Goal: Task Accomplishment & Management: Use online tool/utility

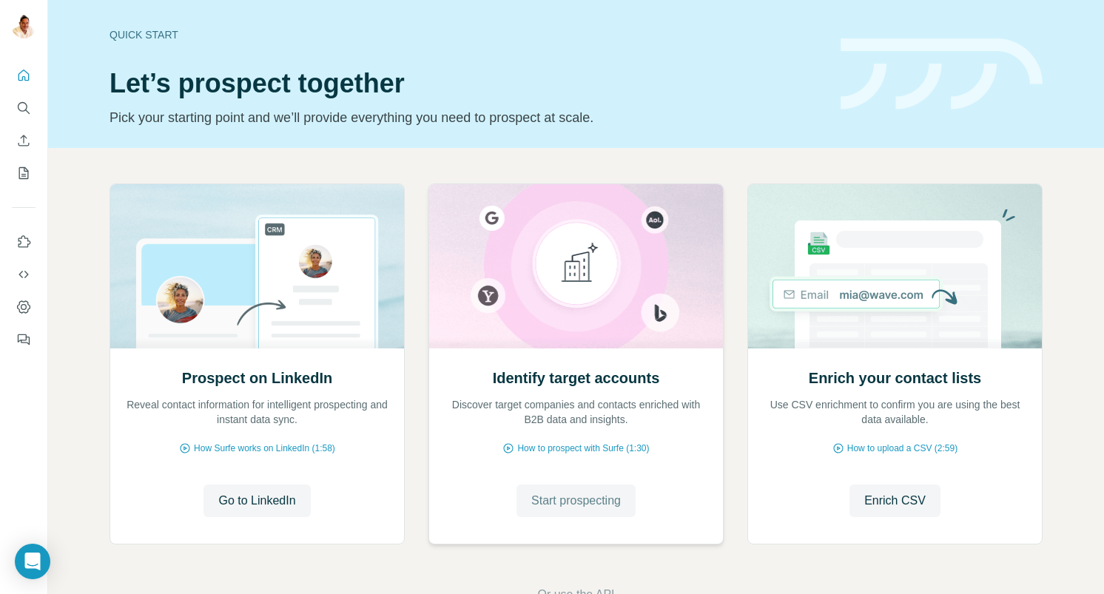
click at [564, 500] on span "Start prospecting" at bounding box center [576, 501] width 90 height 18
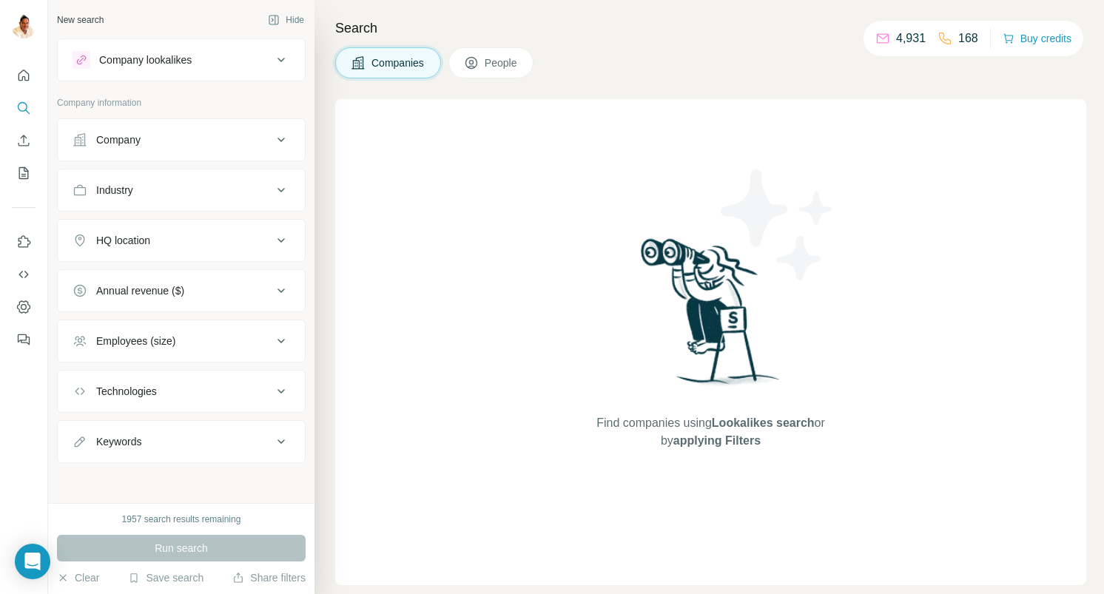
click at [127, 126] on button "Company" at bounding box center [181, 140] width 247 height 36
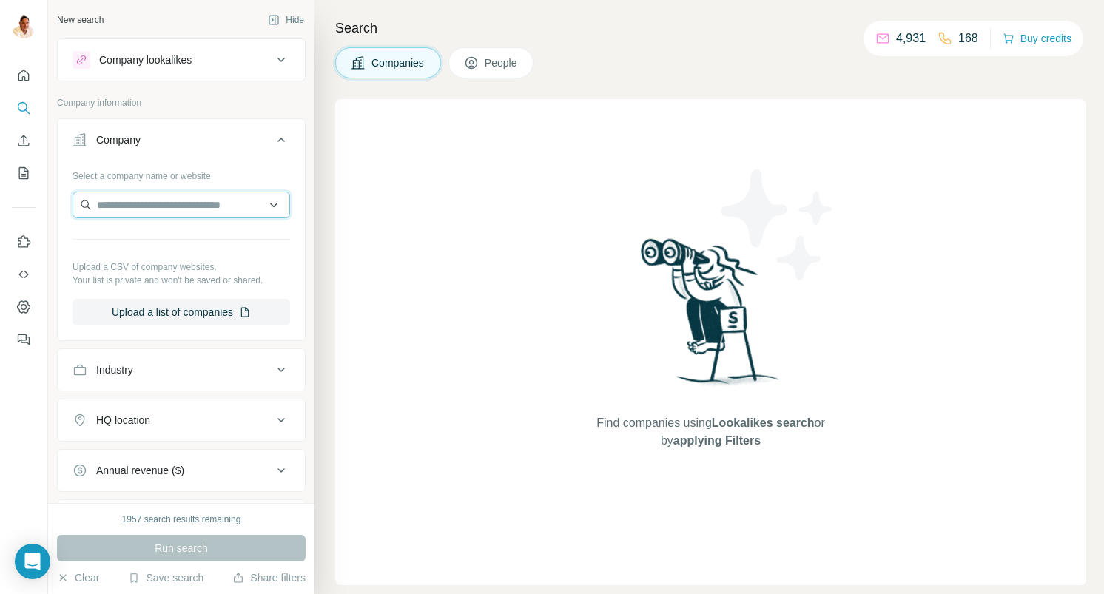
click at [116, 216] on input "text" at bounding box center [182, 205] width 218 height 27
paste input "**********"
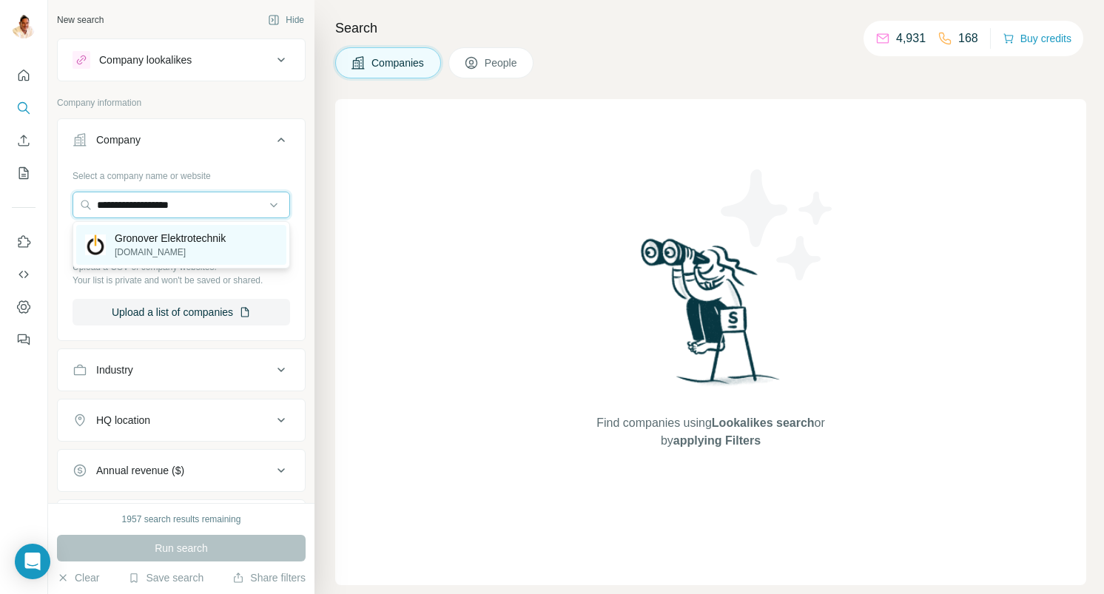
type input "**********"
click at [149, 237] on p "Gronover Elektrotechnik" at bounding box center [170, 238] width 111 height 15
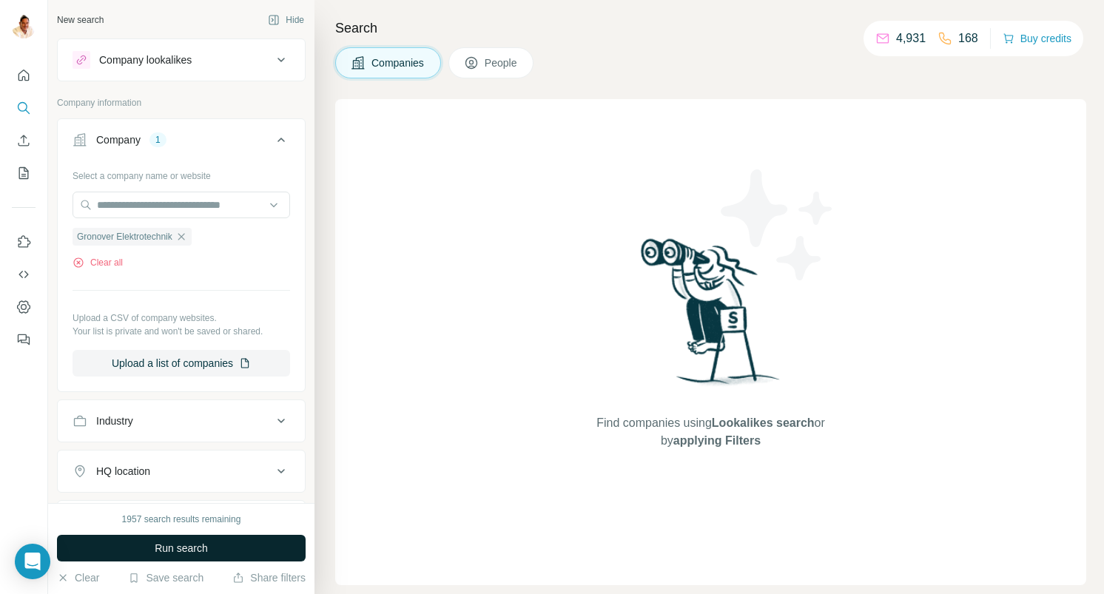
click at [172, 551] on span "Run search" at bounding box center [181, 548] width 53 height 15
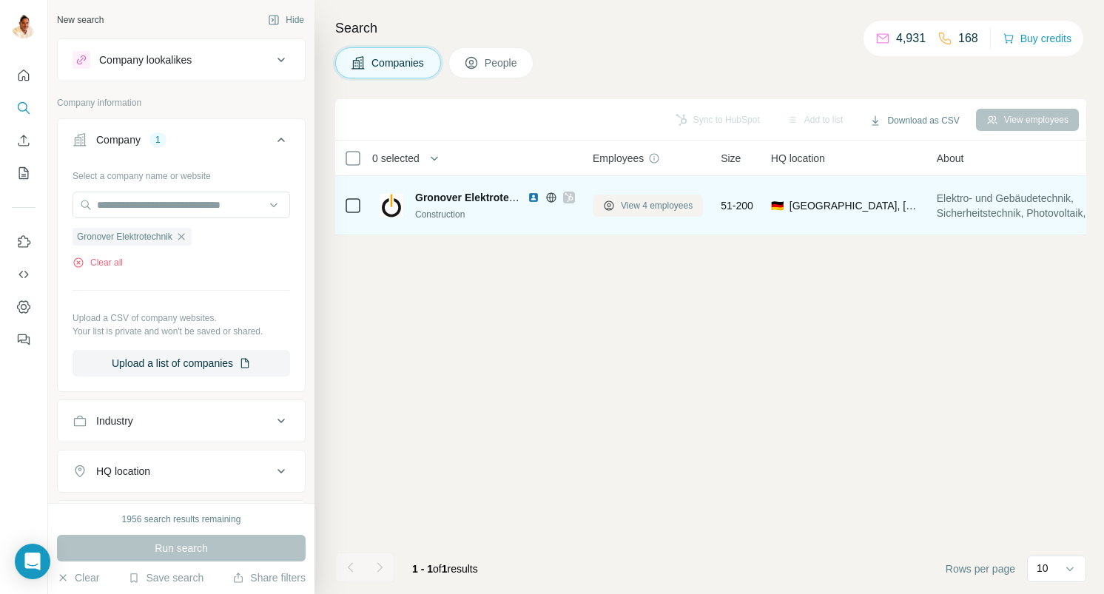
click at [643, 206] on span "View 4 employees" at bounding box center [657, 205] width 72 height 13
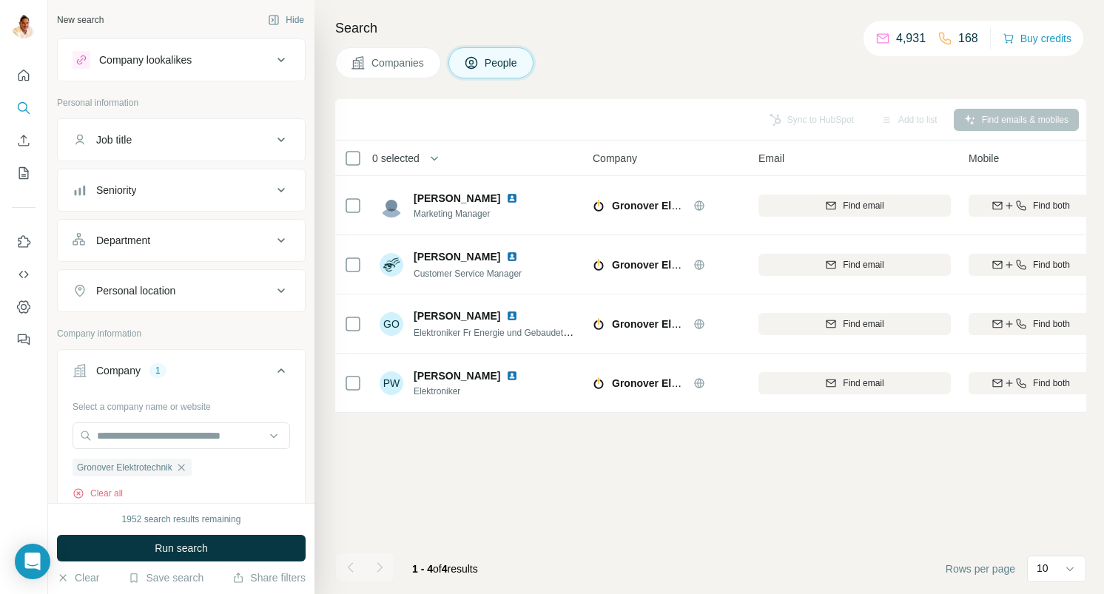
click at [186, 468] on icon "button" at bounding box center [181, 468] width 12 height 12
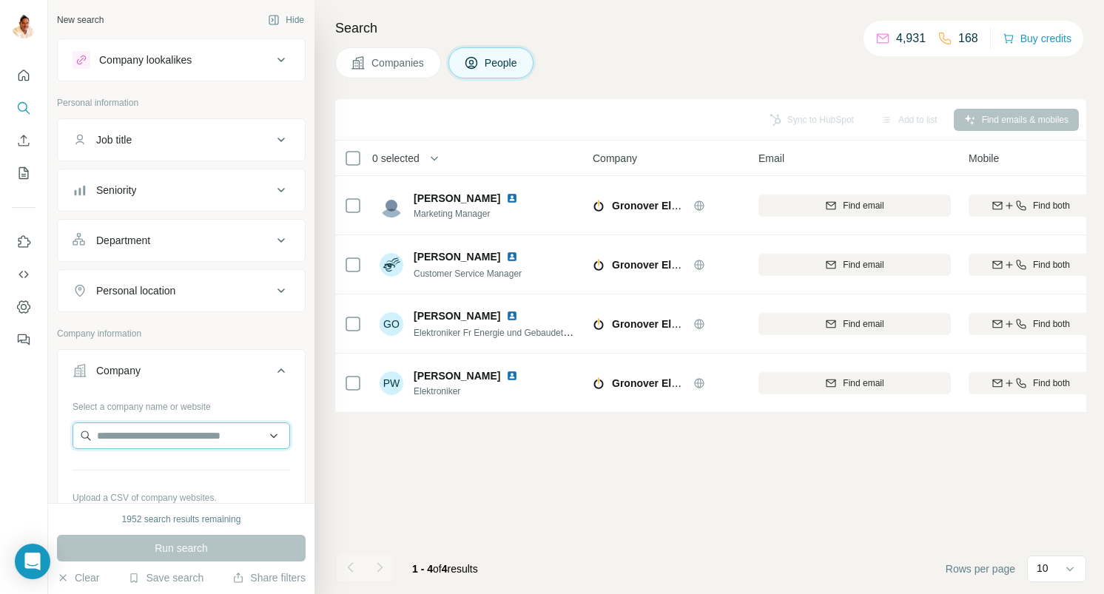
click at [178, 445] on input "text" at bounding box center [182, 436] width 218 height 27
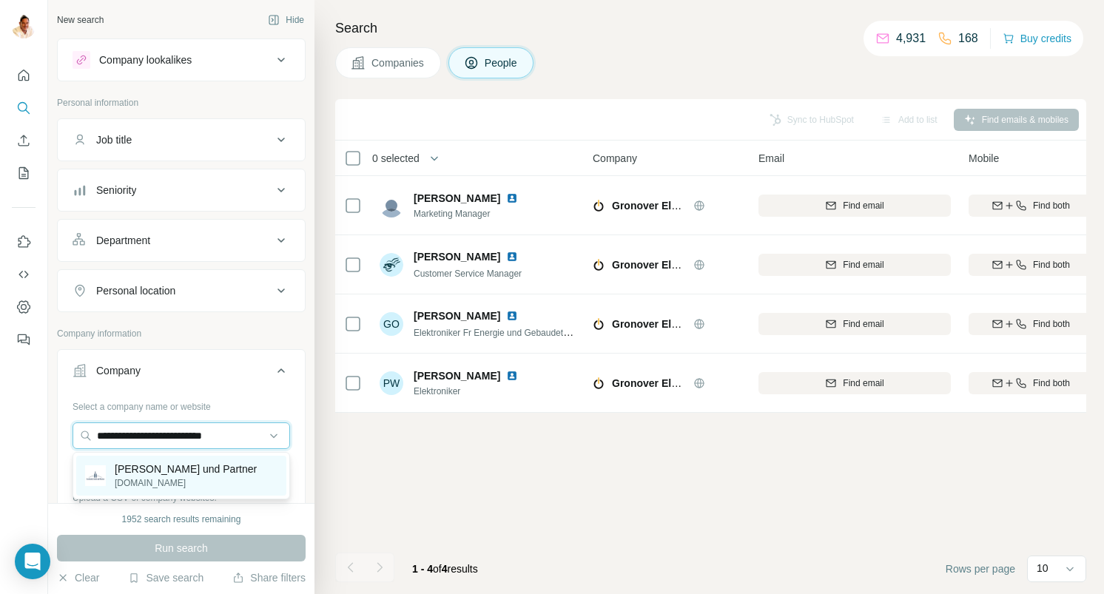
type input "**********"
click at [177, 469] on p "Leonhardt, Andrä und Partner" at bounding box center [186, 469] width 142 height 15
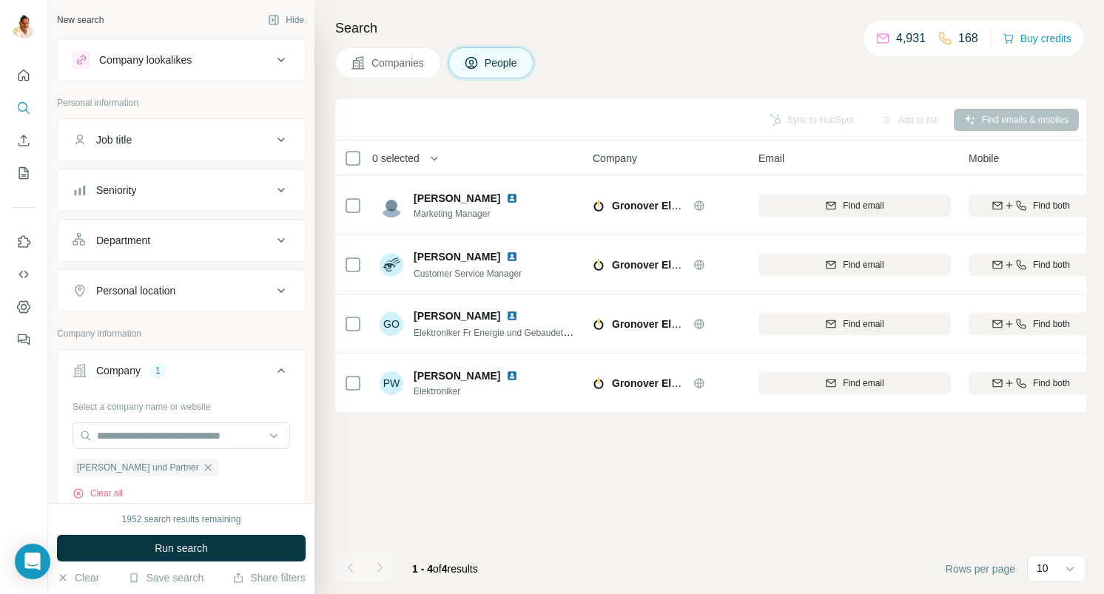
drag, startPoint x: 181, startPoint y: 549, endPoint x: 212, endPoint y: 503, distance: 55.4
click at [181, 548] on span "Run search" at bounding box center [181, 548] width 53 height 15
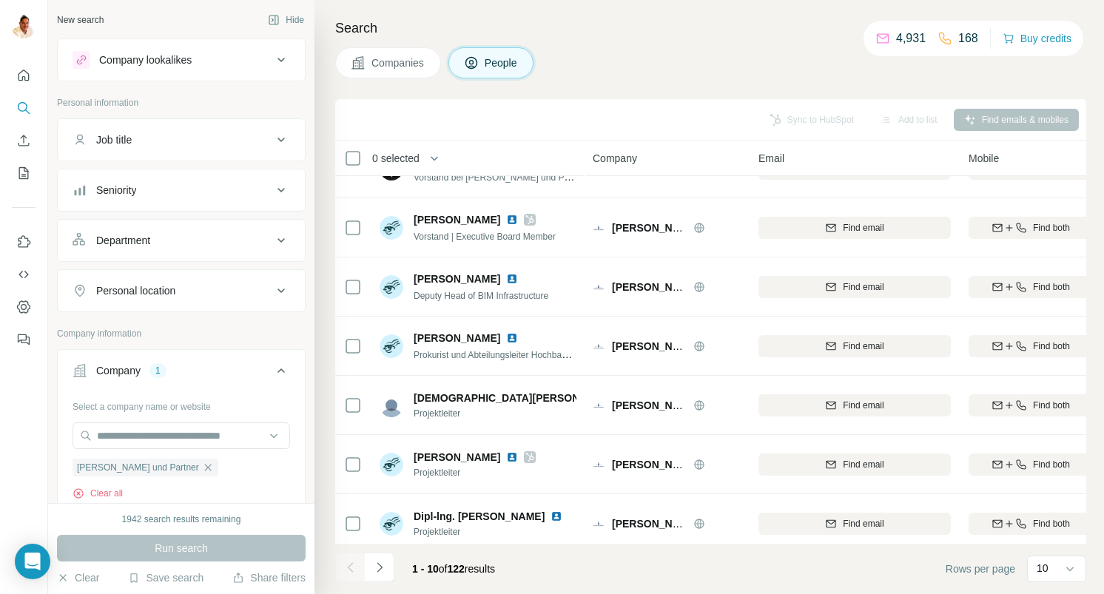
scroll to position [224, 0]
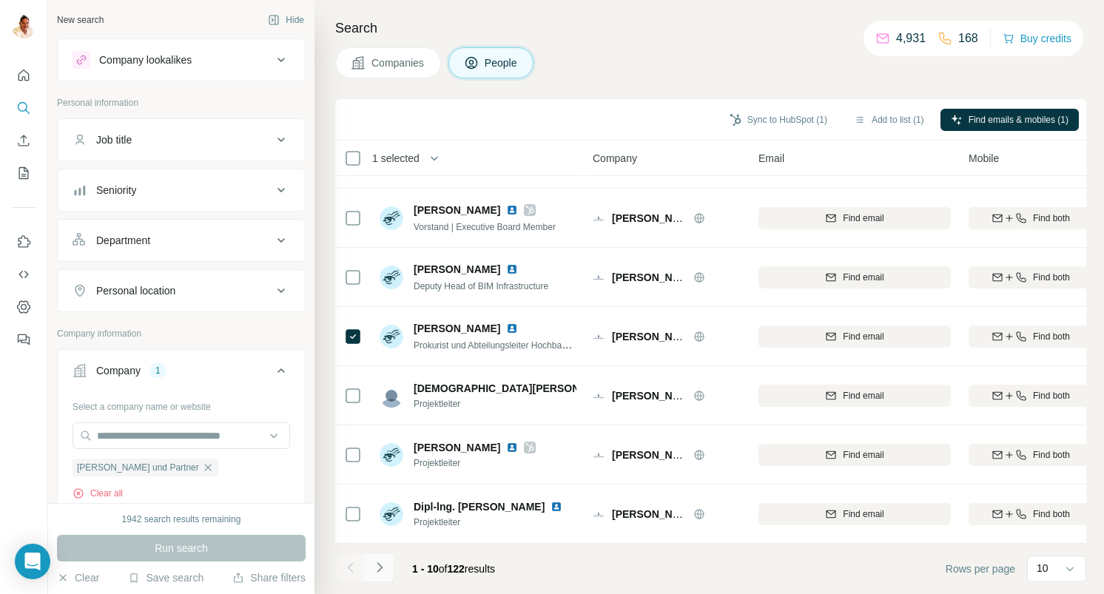
click at [386, 568] on icon "Navigate to next page" at bounding box center [379, 567] width 15 height 15
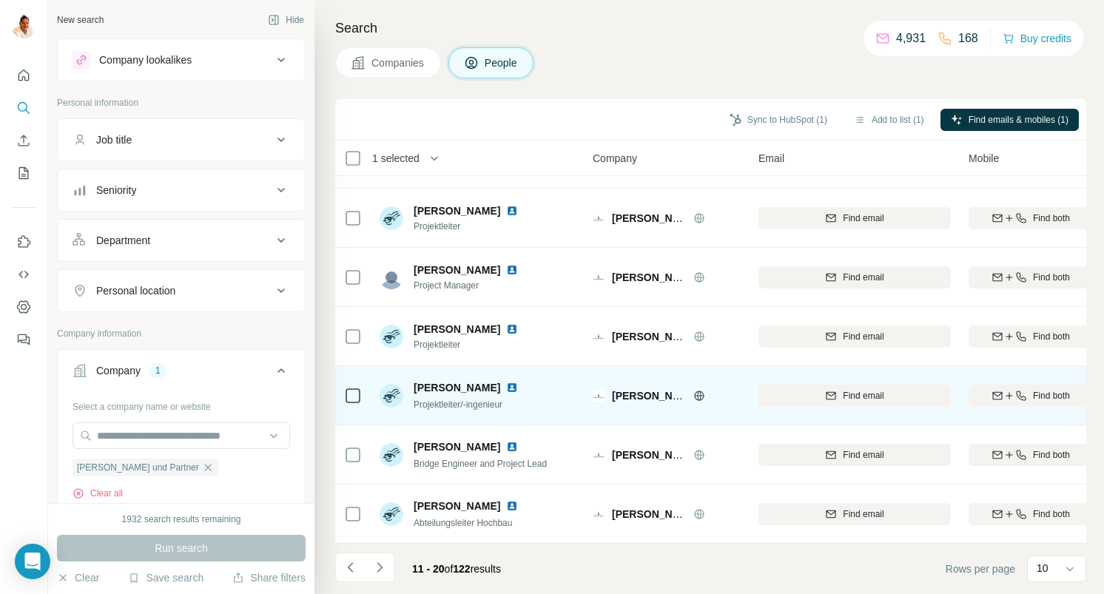
scroll to position [0, 0]
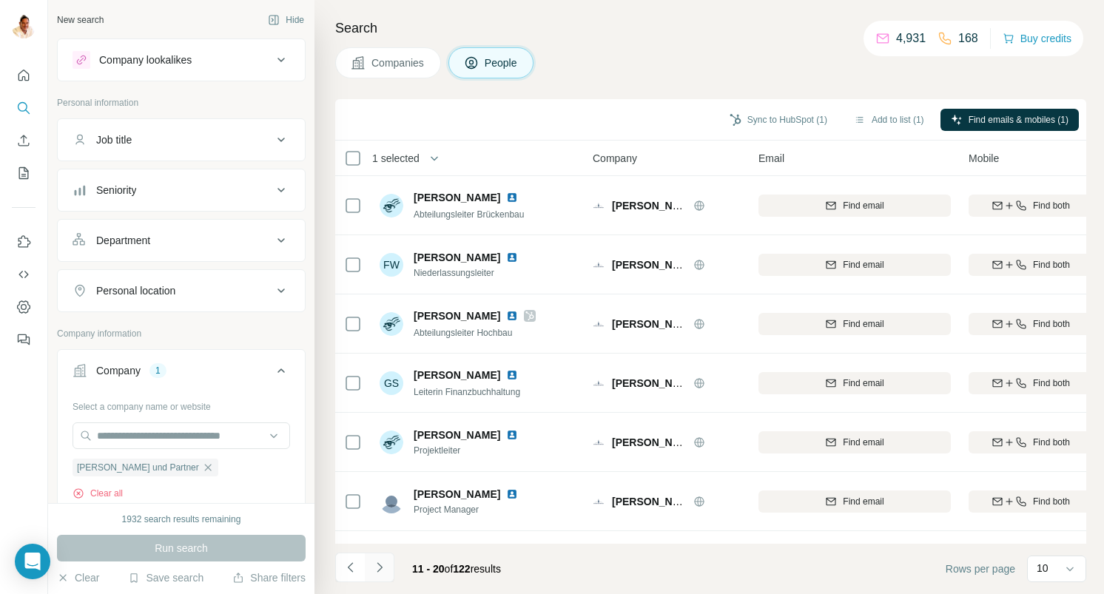
click at [382, 562] on icon "Navigate to next page" at bounding box center [379, 567] width 15 height 15
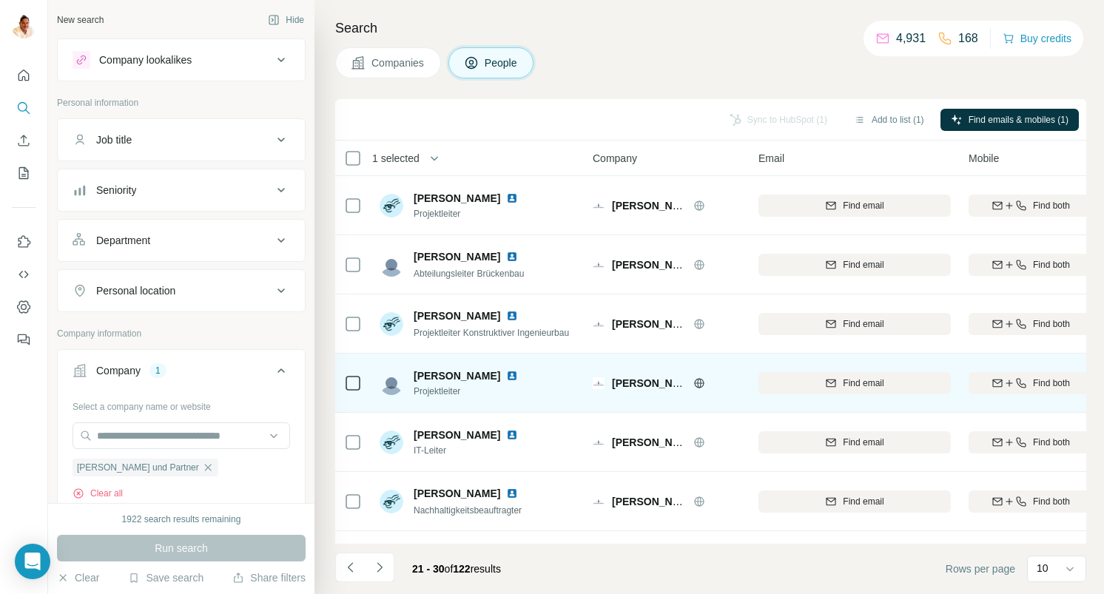
scroll to position [224, 0]
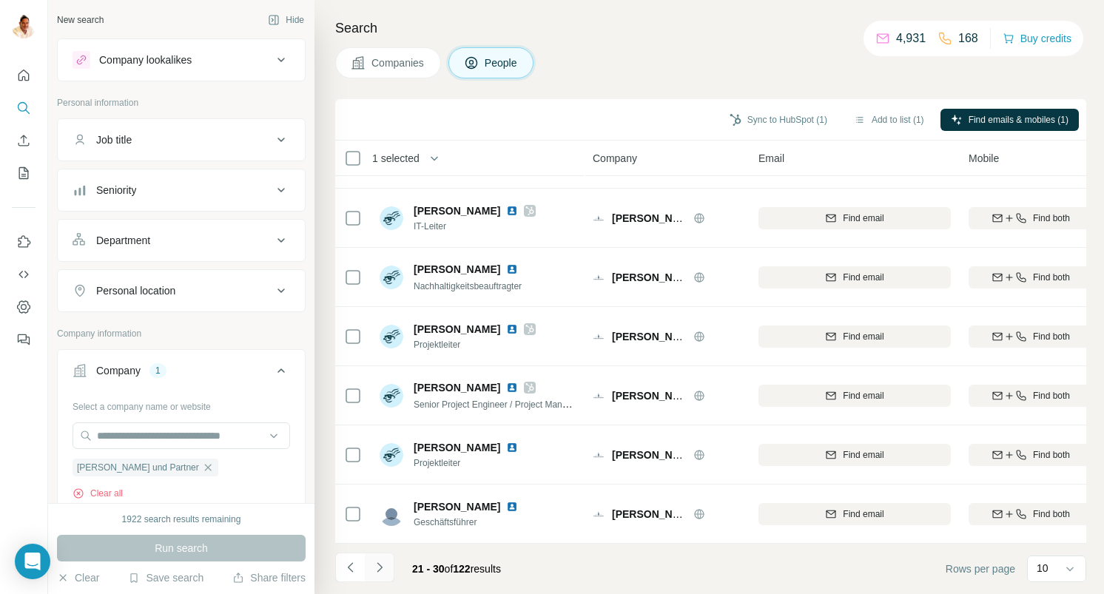
click at [379, 568] on icon "Navigate to next page" at bounding box center [379, 567] width 15 height 15
click at [382, 564] on icon "Navigate to next page" at bounding box center [379, 567] width 15 height 15
click at [385, 564] on icon "Navigate to next page" at bounding box center [379, 567] width 15 height 15
click at [377, 568] on icon "Navigate to next page" at bounding box center [379, 567] width 15 height 15
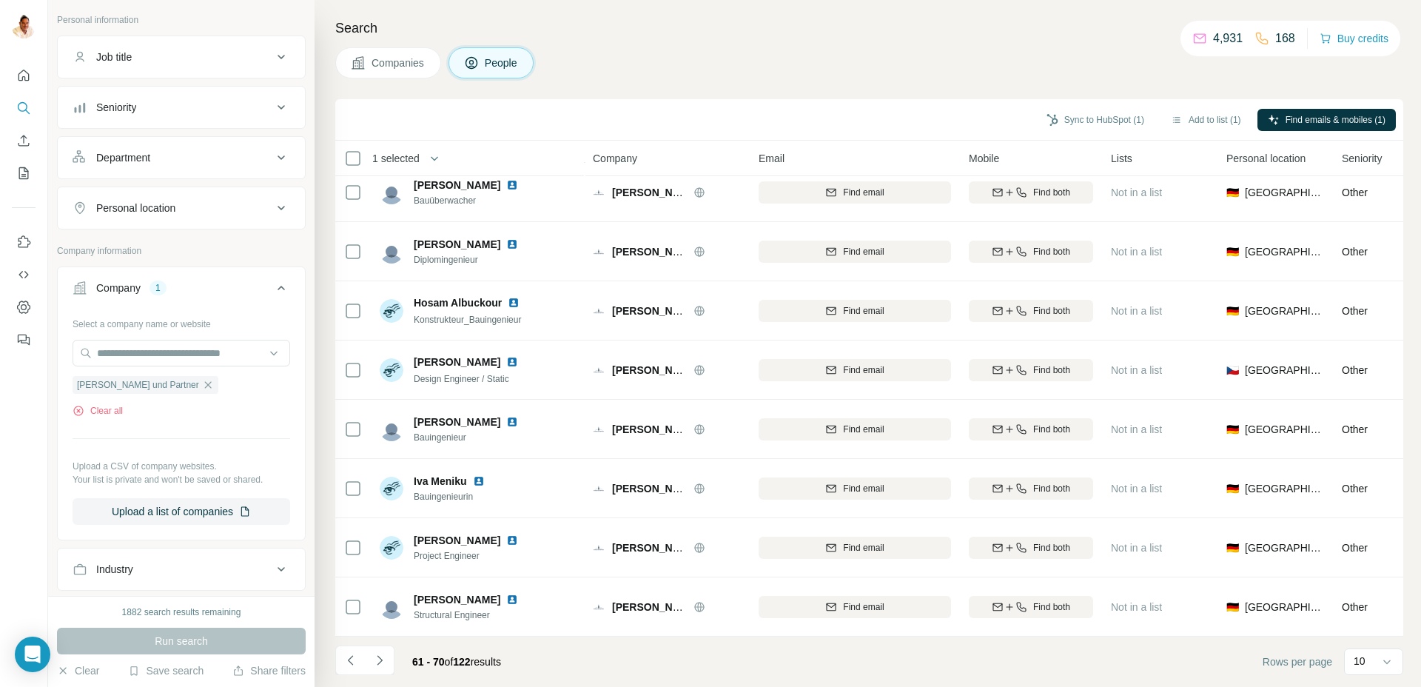
scroll to position [101, 0]
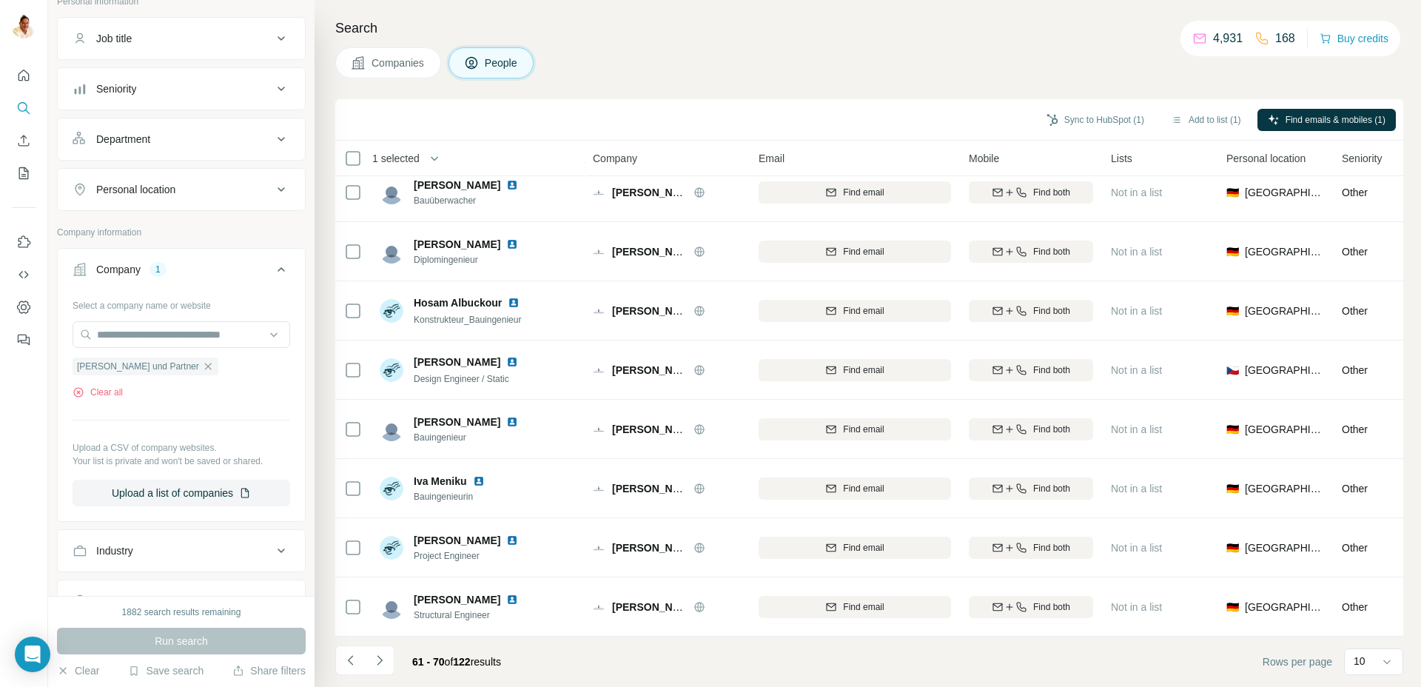
click at [170, 126] on button "Department" at bounding box center [181, 139] width 247 height 36
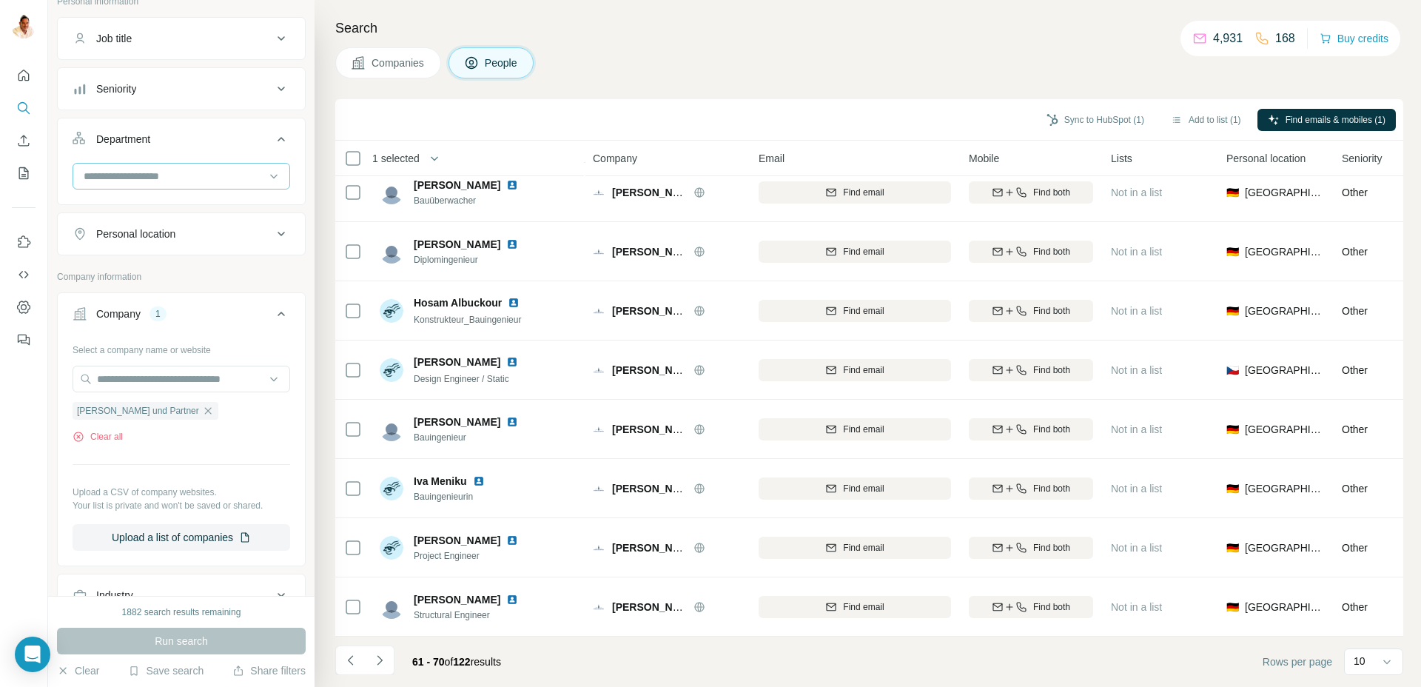
click at [161, 181] on input at bounding box center [173, 176] width 183 height 16
click at [151, 171] on input at bounding box center [173, 176] width 183 height 16
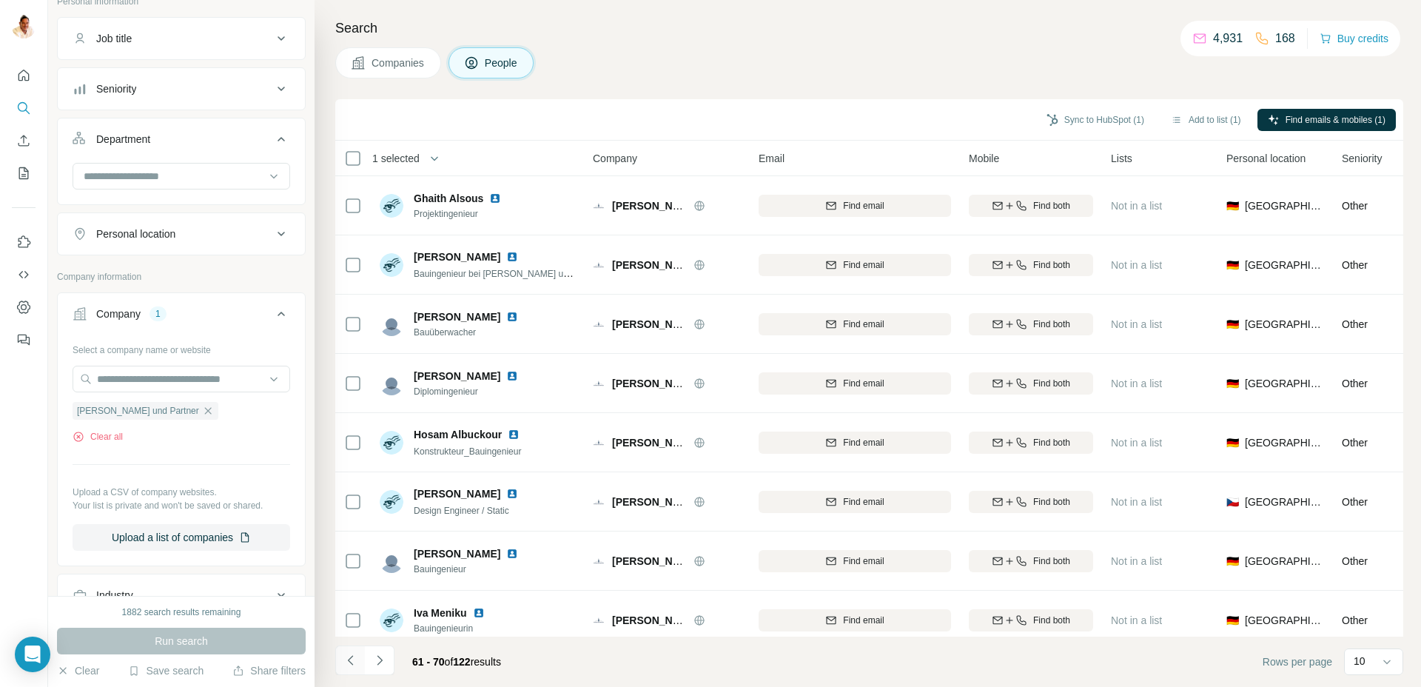
click at [352, 594] on icon "Navigate to previous page" at bounding box center [350, 660] width 15 height 15
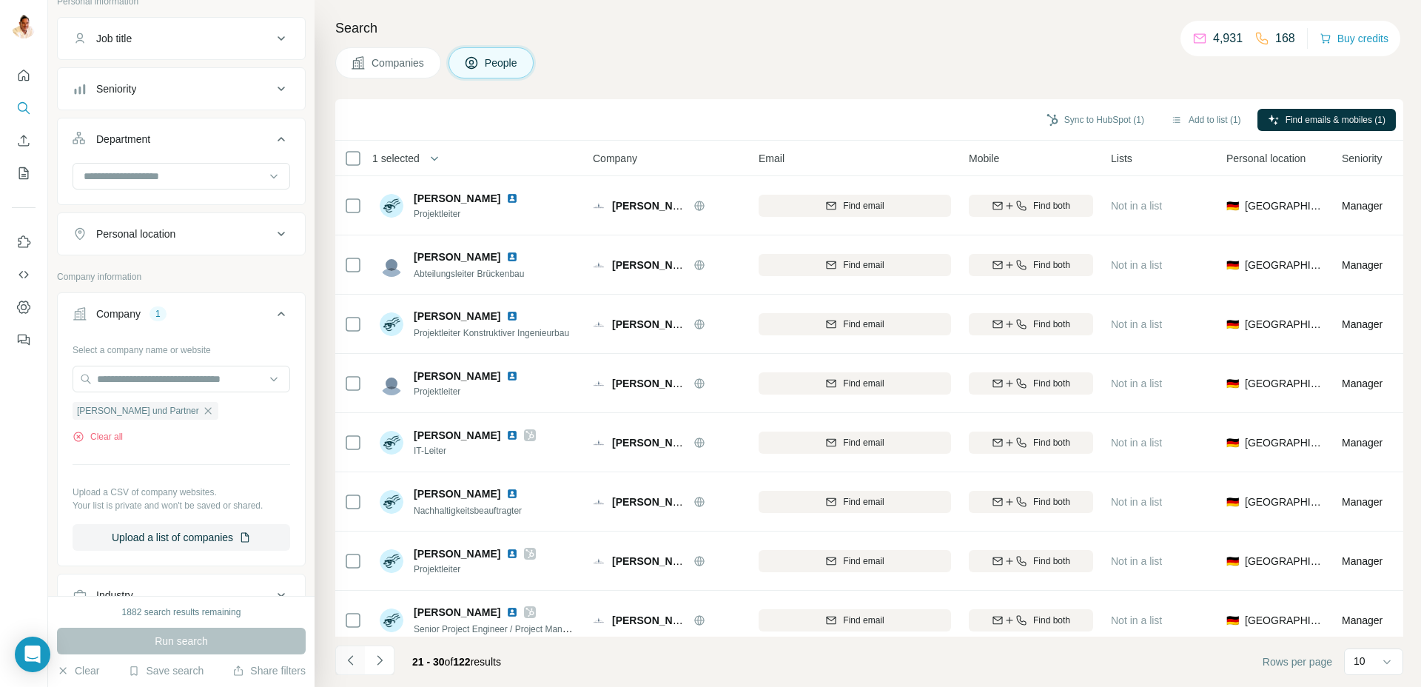
click at [352, 594] on icon "Navigate to previous page" at bounding box center [350, 660] width 15 height 15
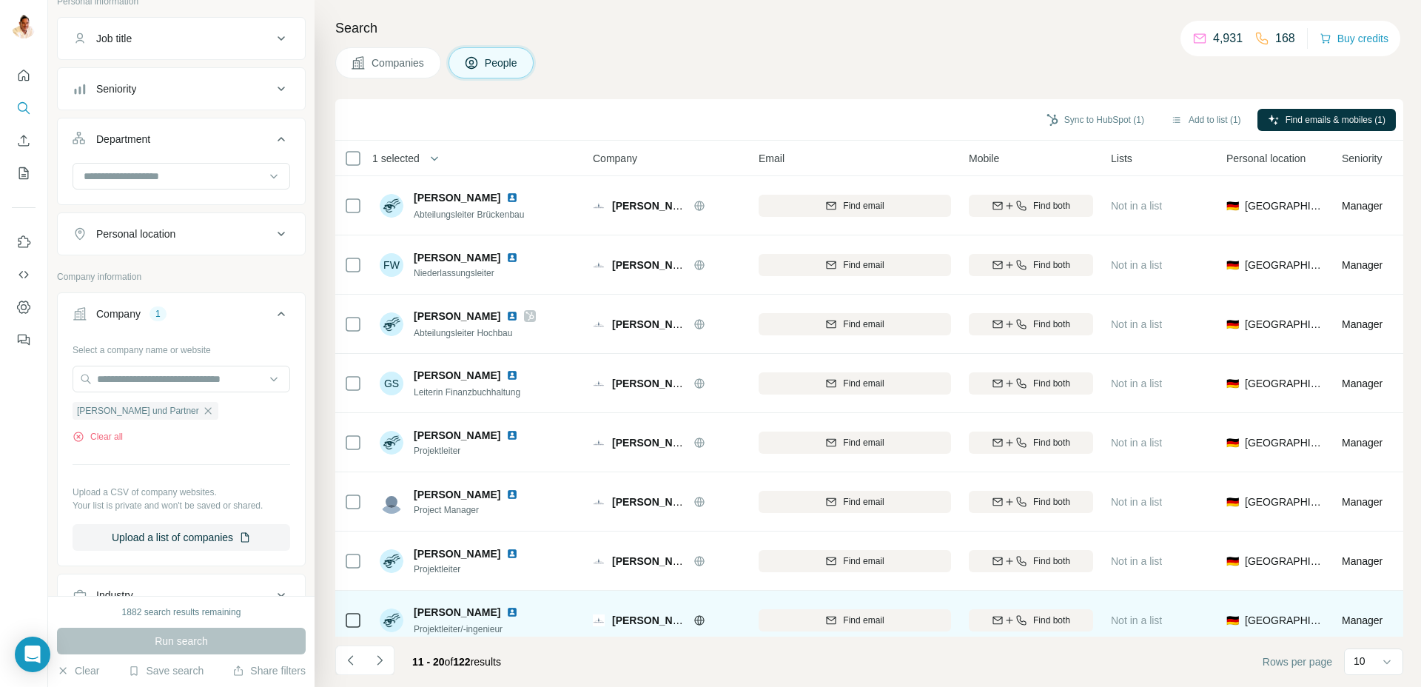
drag, startPoint x: 352, startPoint y: 658, endPoint x: 360, endPoint y: 626, distance: 32.8
click at [360, 594] on div "Sync to HubSpot (1) Add to list (1) Find emails & mobiles (1) 1 selected People…" at bounding box center [869, 393] width 1068 height 588
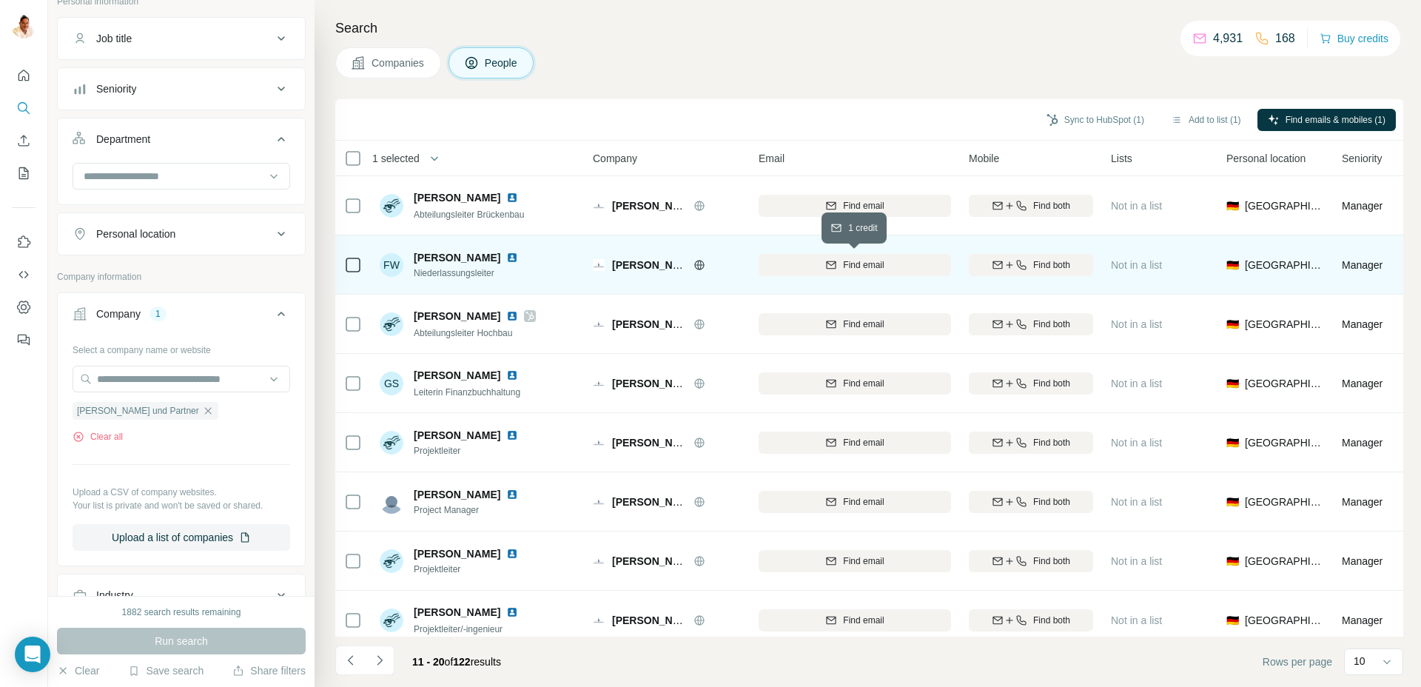
click at [875, 266] on span "Find email" at bounding box center [863, 264] width 41 height 13
click at [1056, 262] on span "Find both" at bounding box center [1051, 264] width 37 height 13
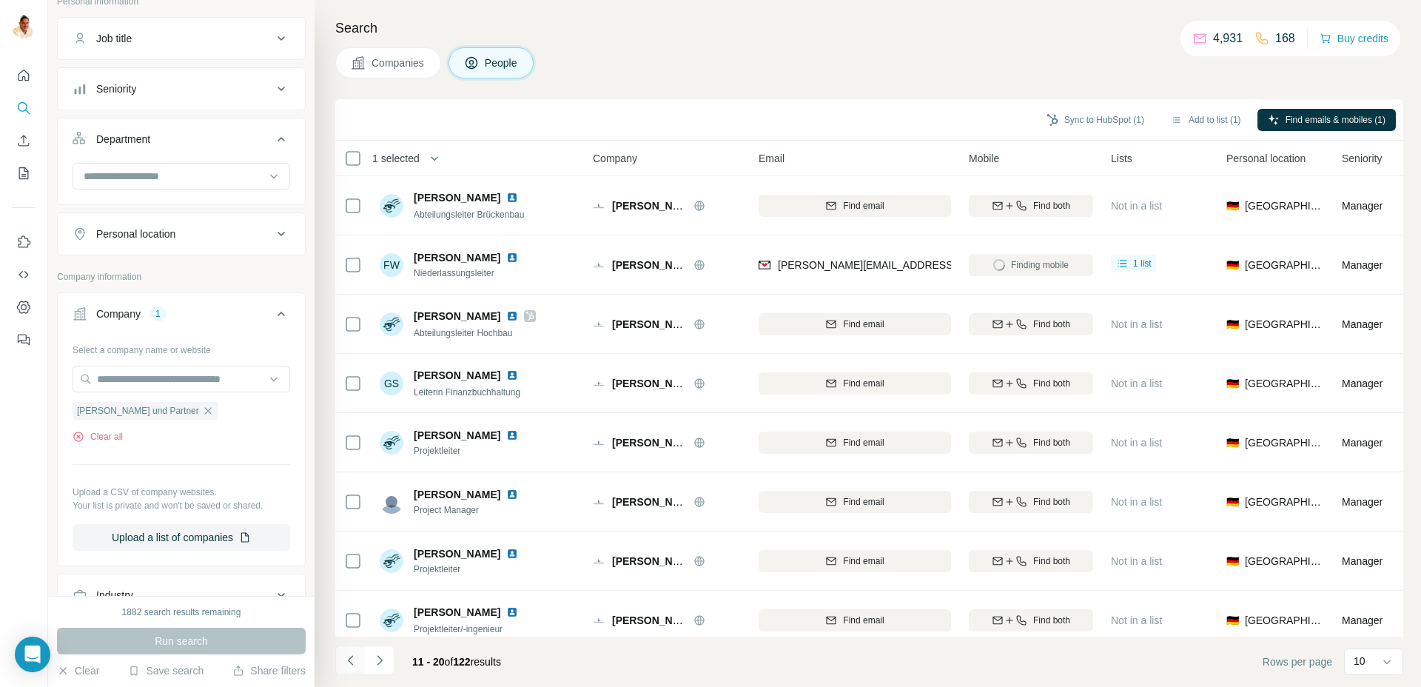
click at [357, 594] on button "Navigate to previous page" at bounding box center [350, 660] width 30 height 30
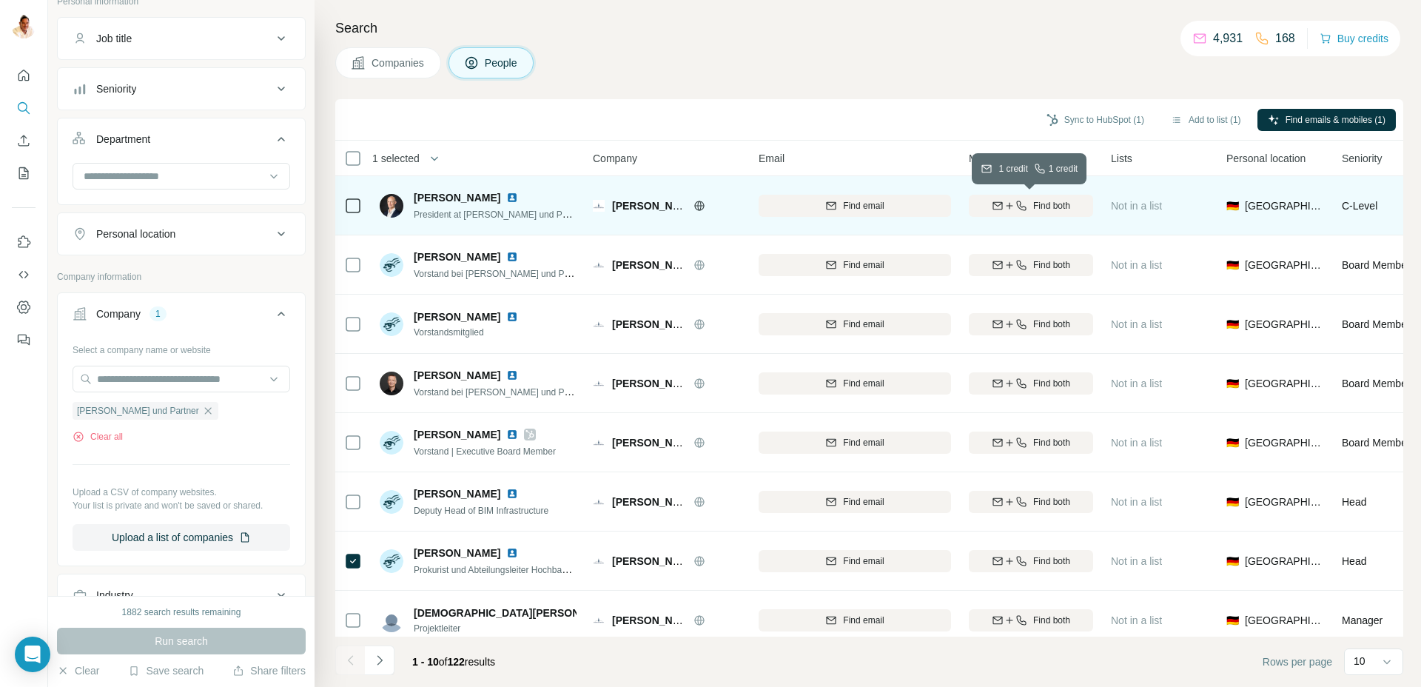
click at [1026, 211] on div "Find both" at bounding box center [1031, 205] width 124 height 13
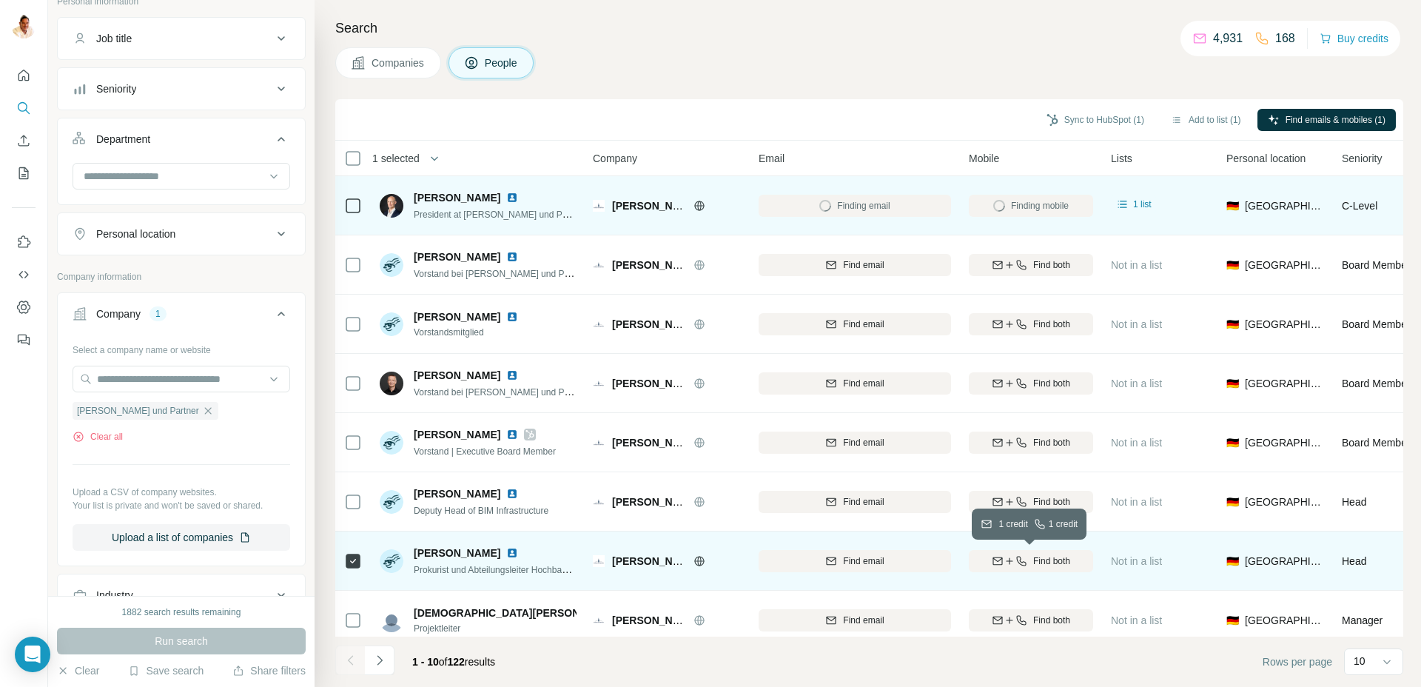
click at [1026, 554] on div "Find both" at bounding box center [1031, 560] width 124 height 13
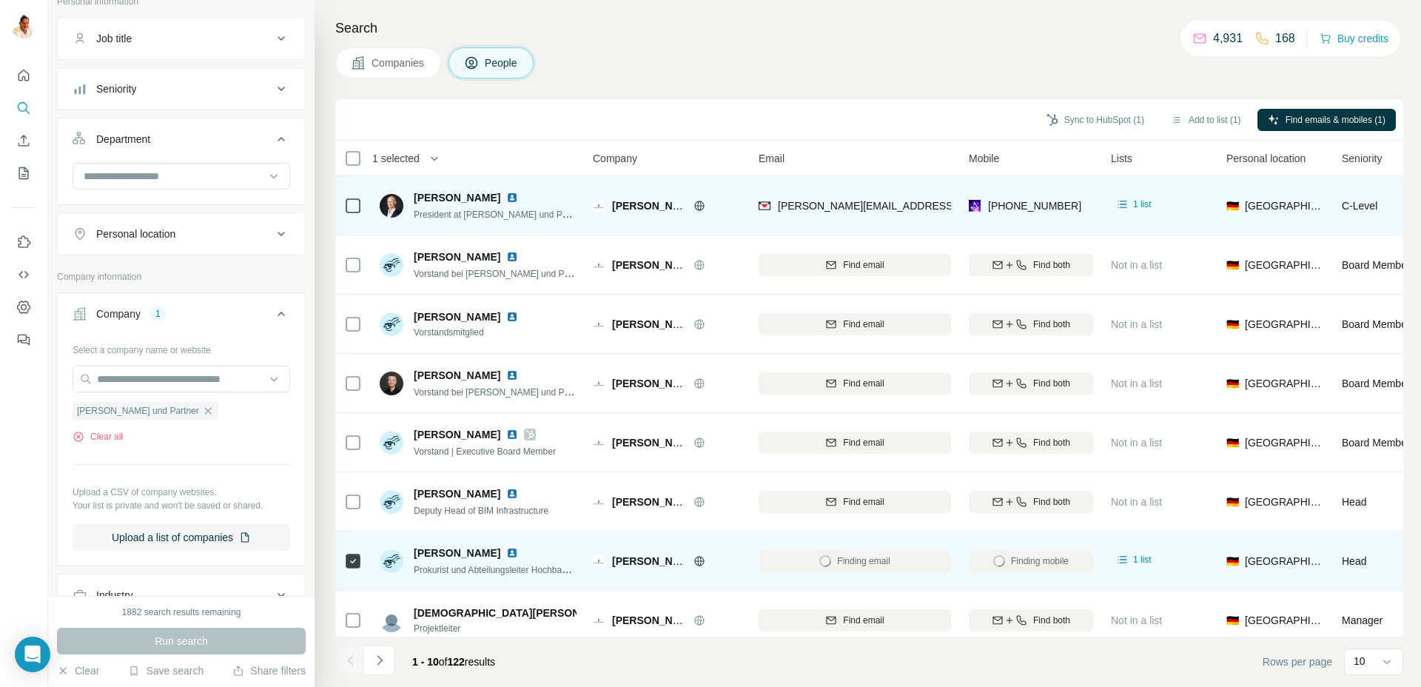
scroll to position [132, 0]
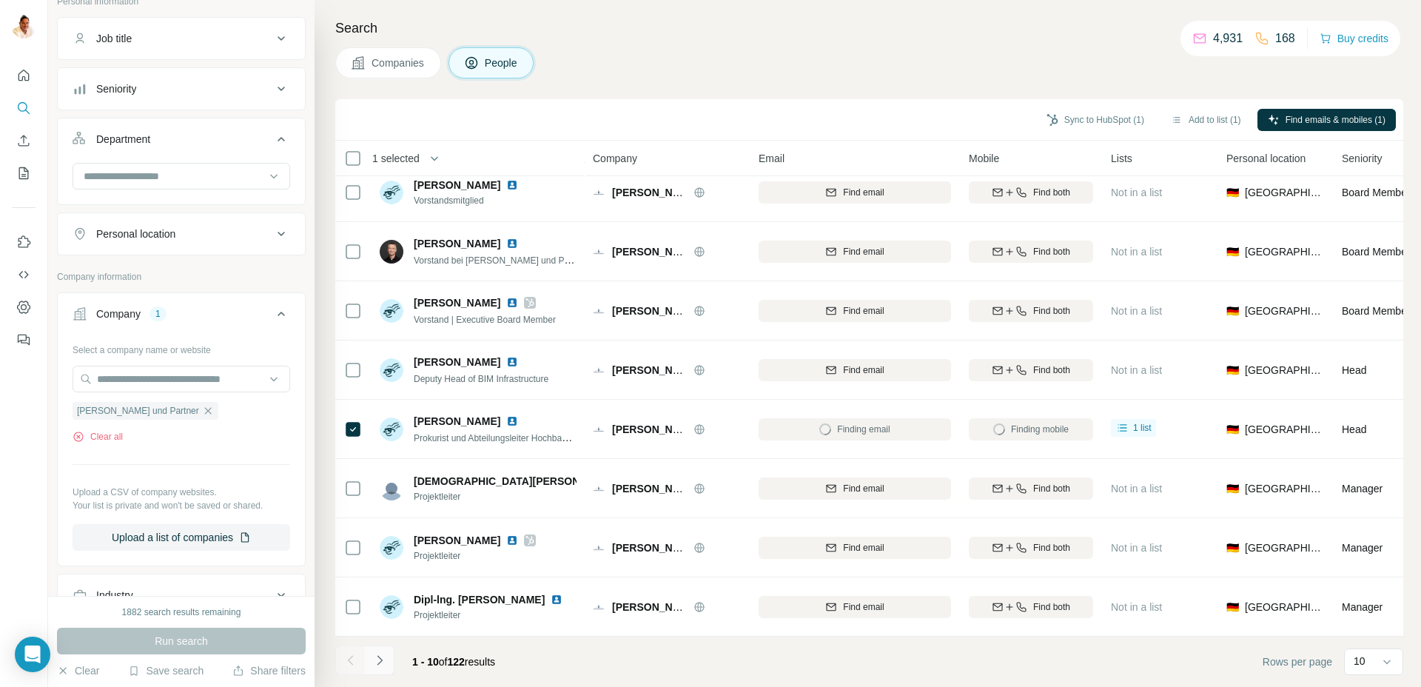
click at [383, 594] on icon "Navigate to next page" at bounding box center [379, 660] width 15 height 15
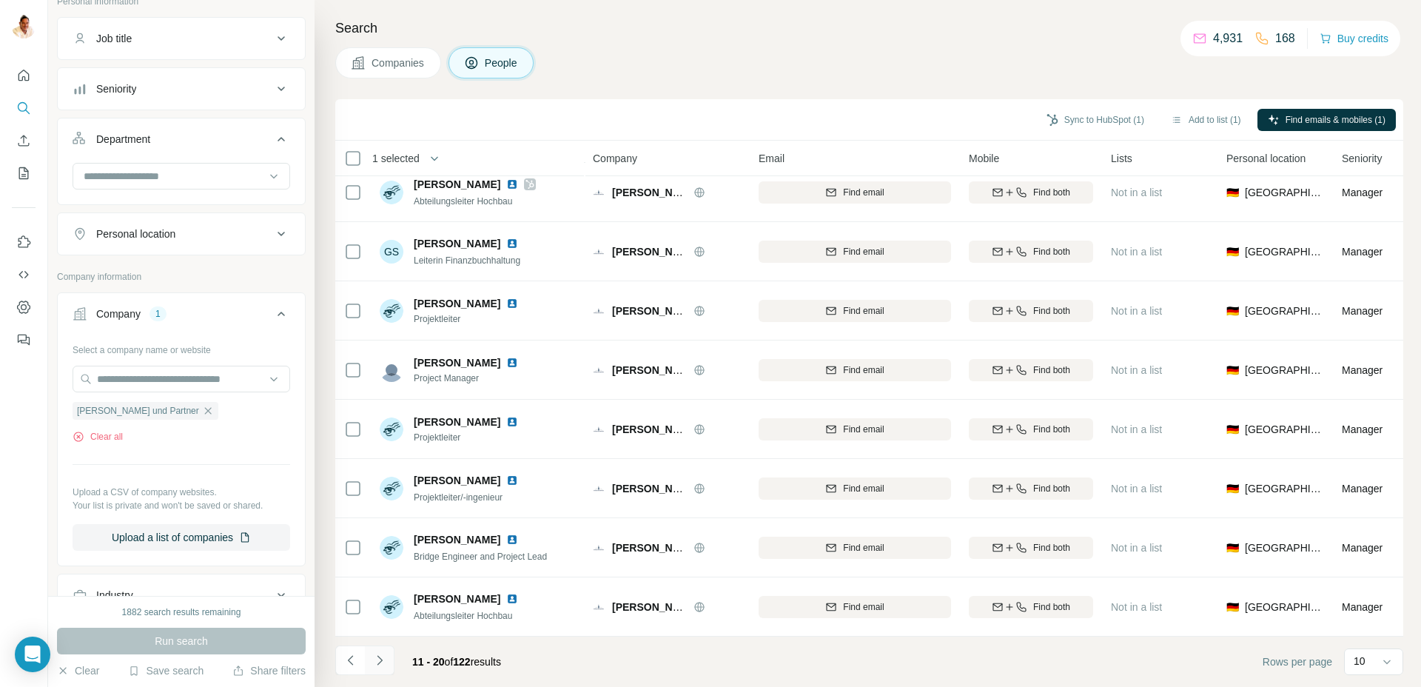
click at [383, 594] on icon "Navigate to next page" at bounding box center [379, 660] width 15 height 15
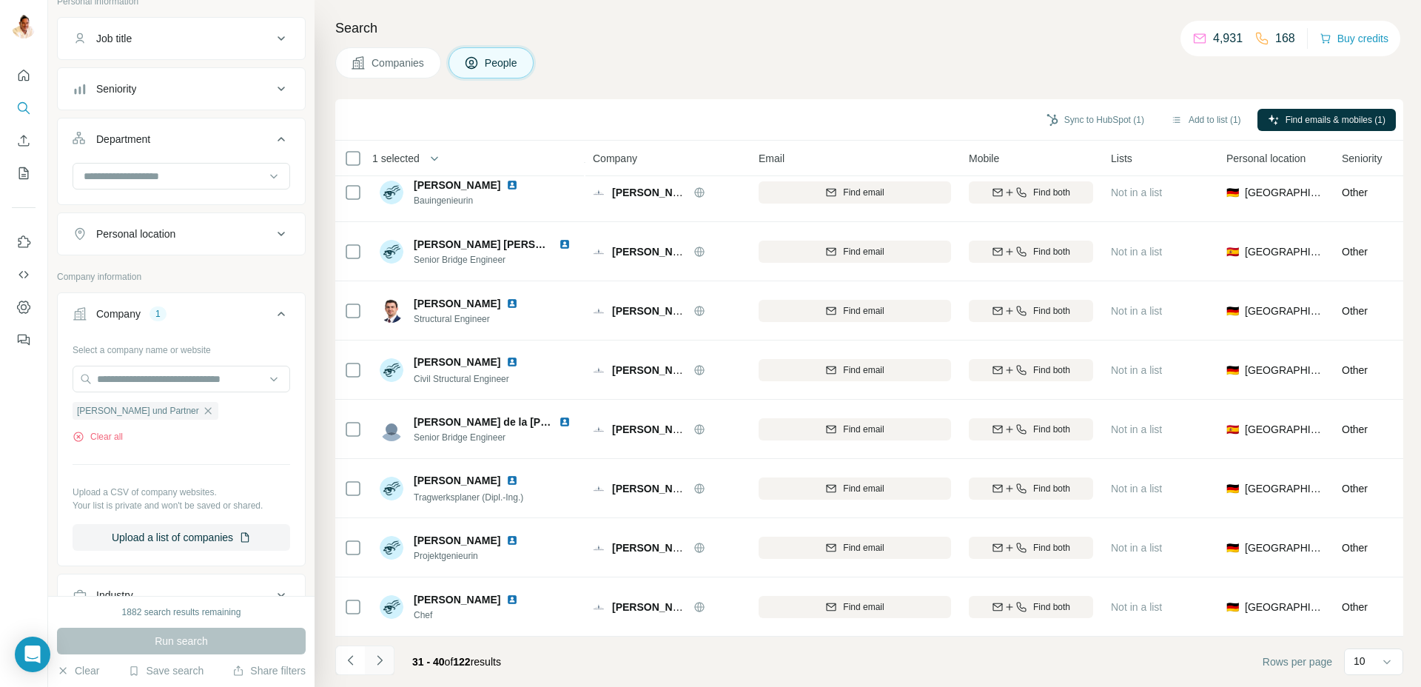
click at [383, 594] on icon "Navigate to next page" at bounding box center [379, 660] width 15 height 15
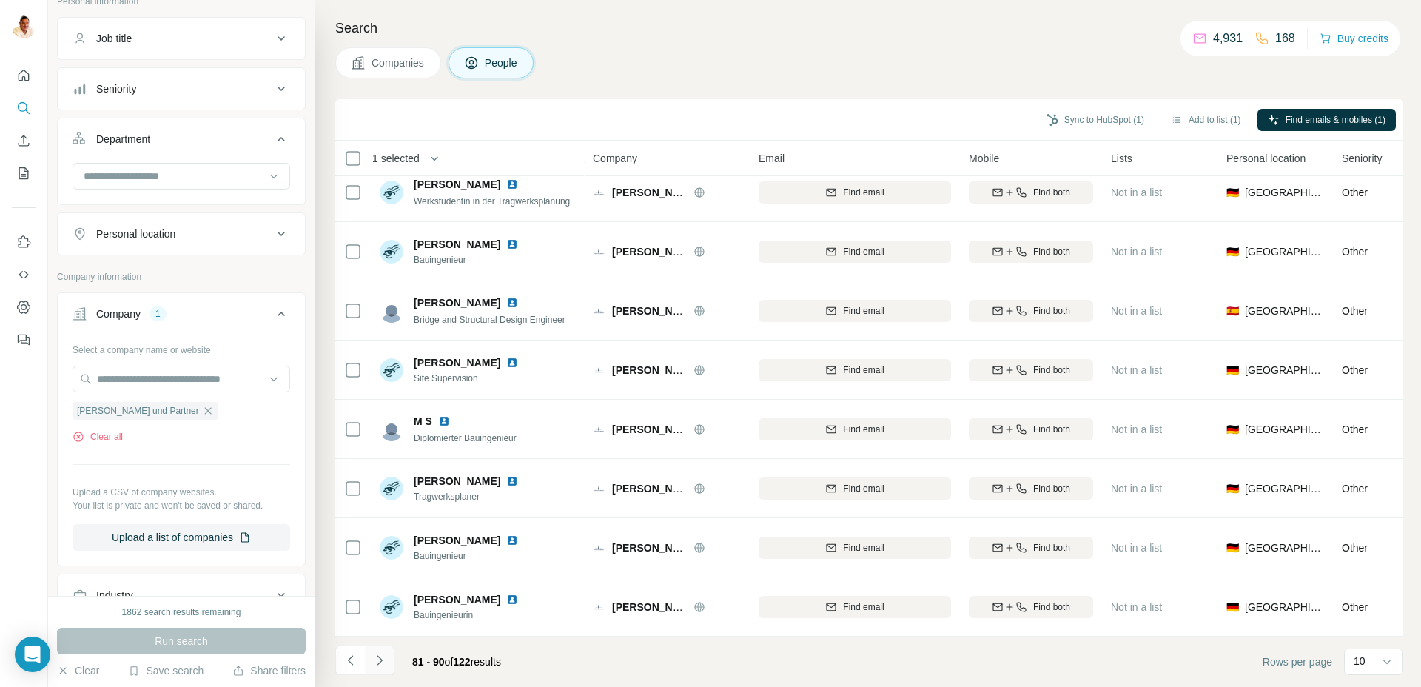
click at [383, 594] on icon "Navigate to next page" at bounding box center [379, 660] width 15 height 15
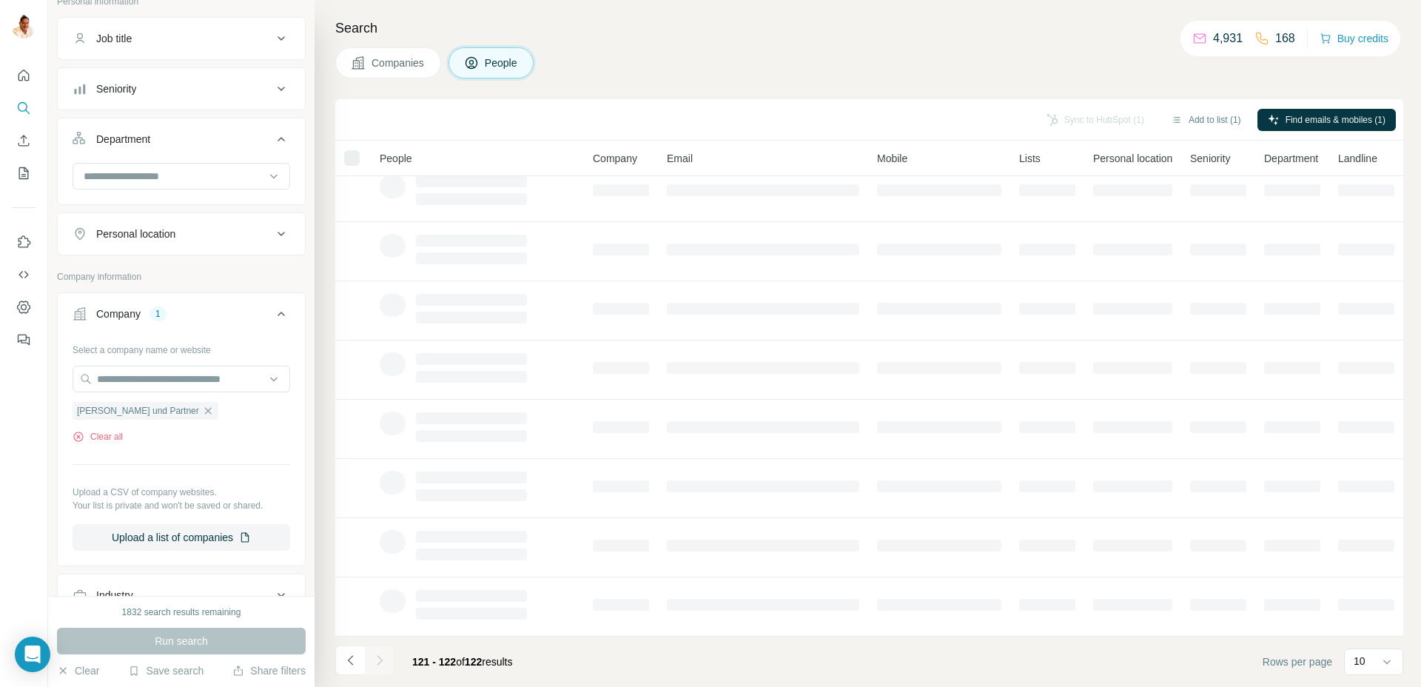
scroll to position [0, 0]
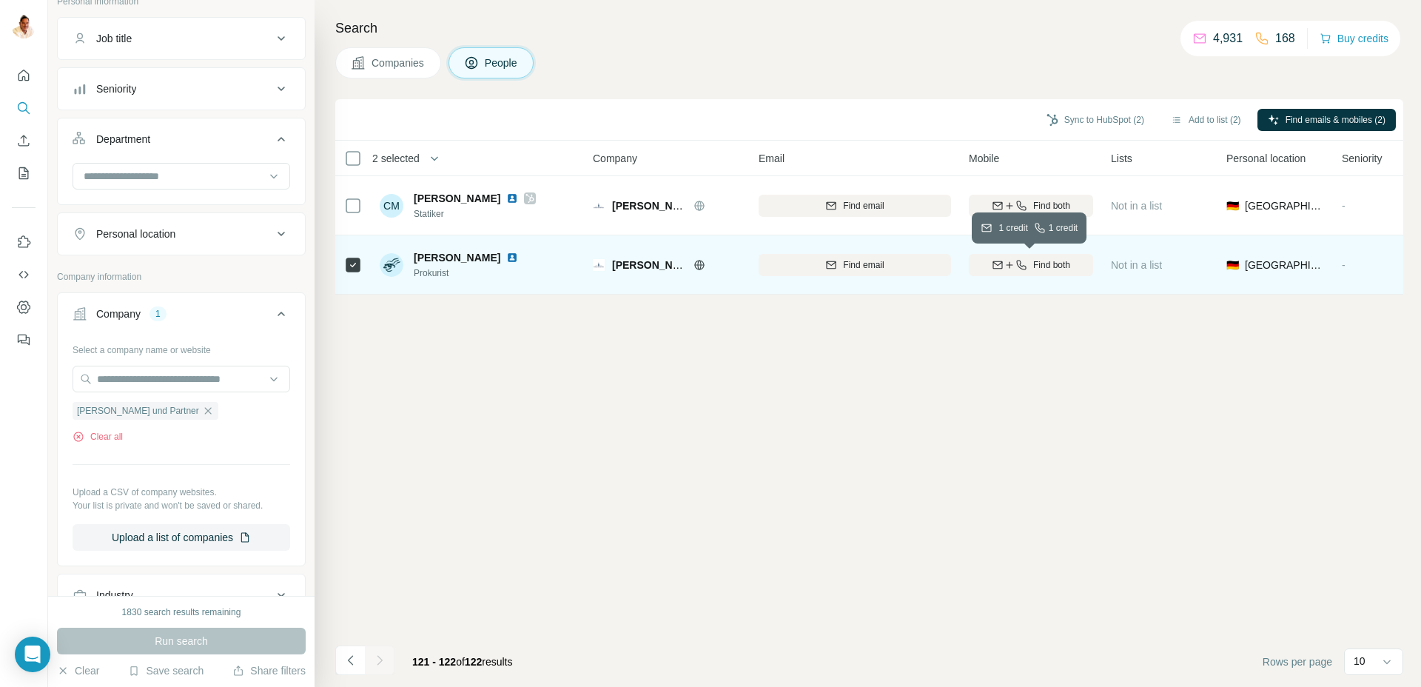
click at [1042, 259] on span "Find both" at bounding box center [1051, 264] width 37 height 13
click at [1084, 119] on button "Sync to HubSpot (2)" at bounding box center [1095, 120] width 118 height 22
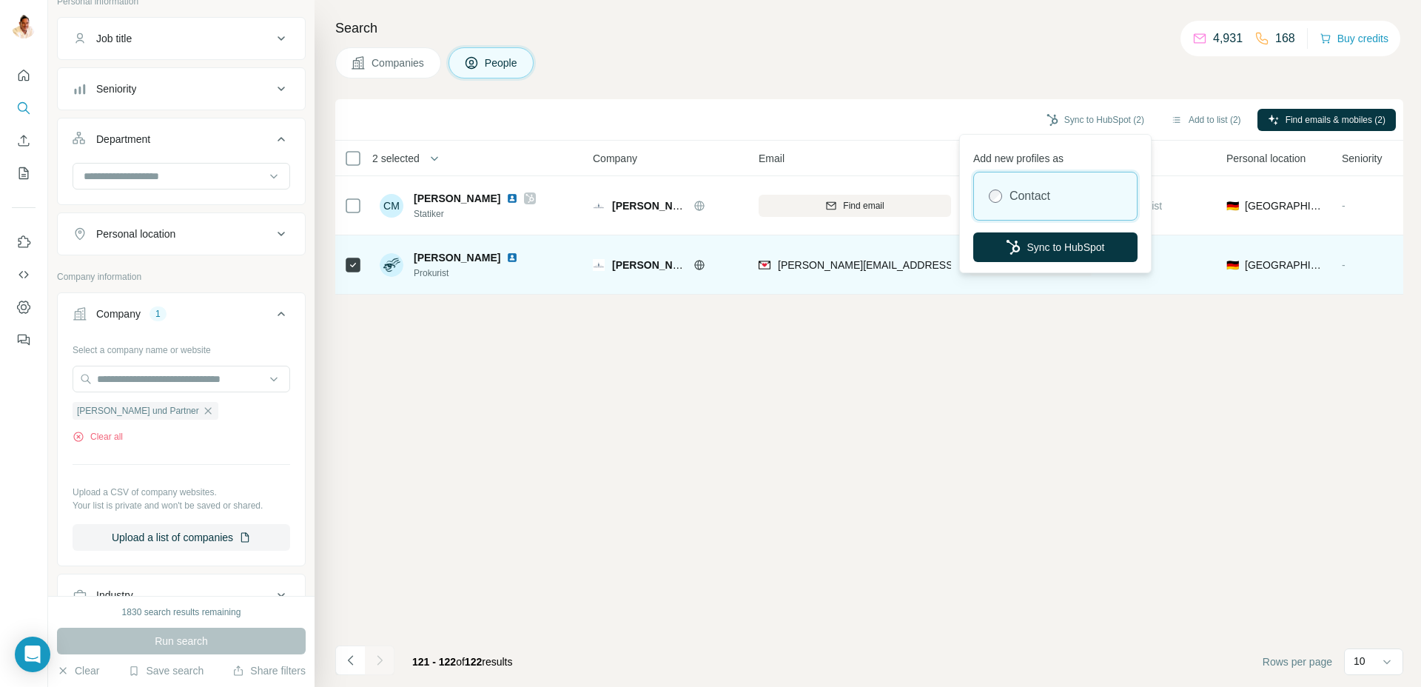
click at [1046, 250] on button "Sync to HubSpot" at bounding box center [1055, 247] width 164 height 30
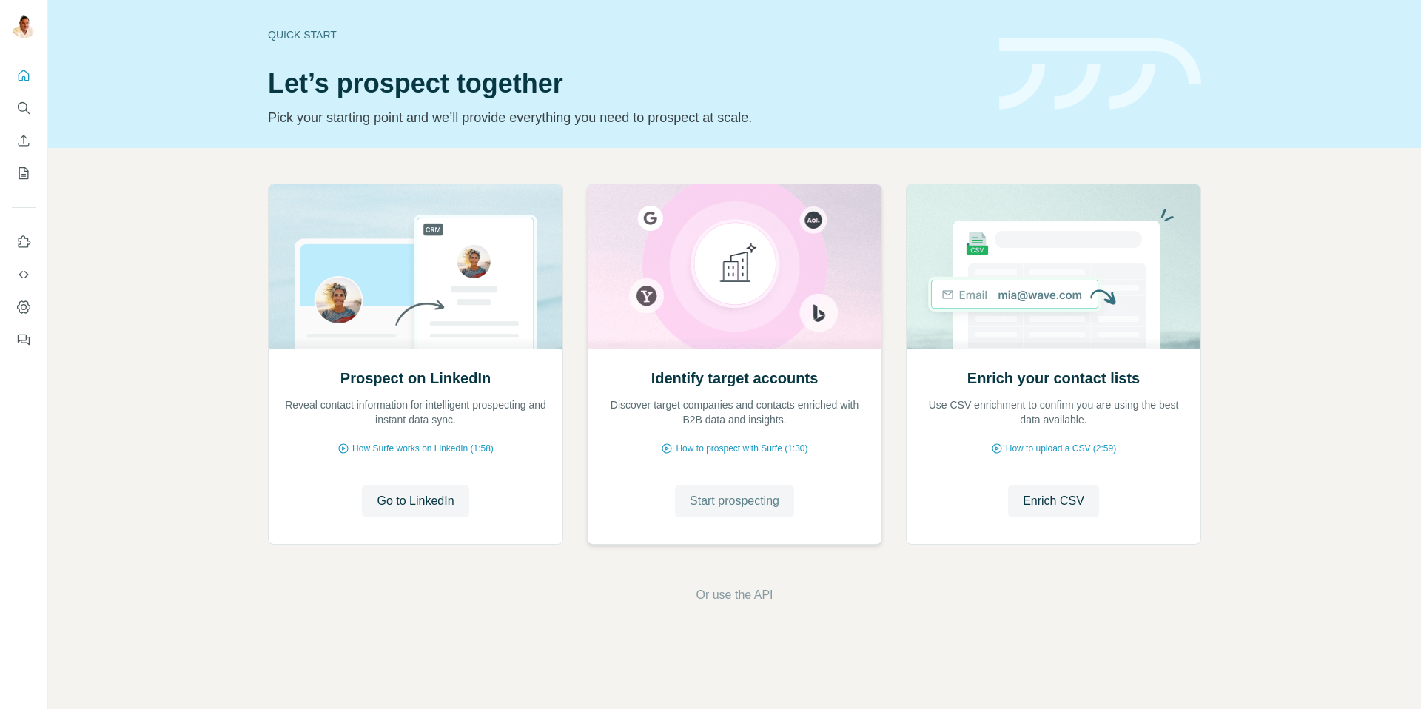
drag, startPoint x: 721, startPoint y: 517, endPoint x: 720, endPoint y: 508, distance: 9.6
click at [721, 516] on div "Identify target accounts Discover target companies and contacts enriched with B…" at bounding box center [735, 445] width 294 height 197
click at [720, 508] on span "Start prospecting" at bounding box center [735, 501] width 90 height 18
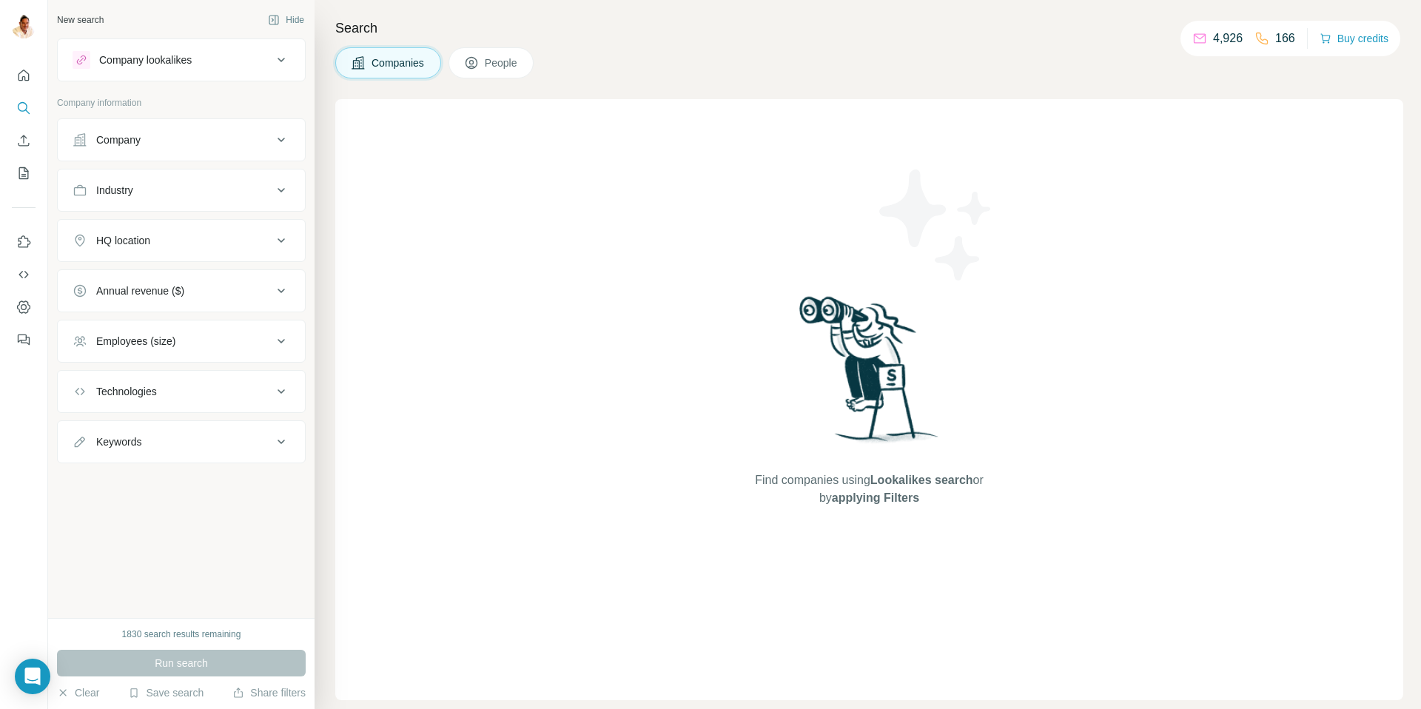
click at [149, 138] on div "Company" at bounding box center [173, 139] width 200 height 15
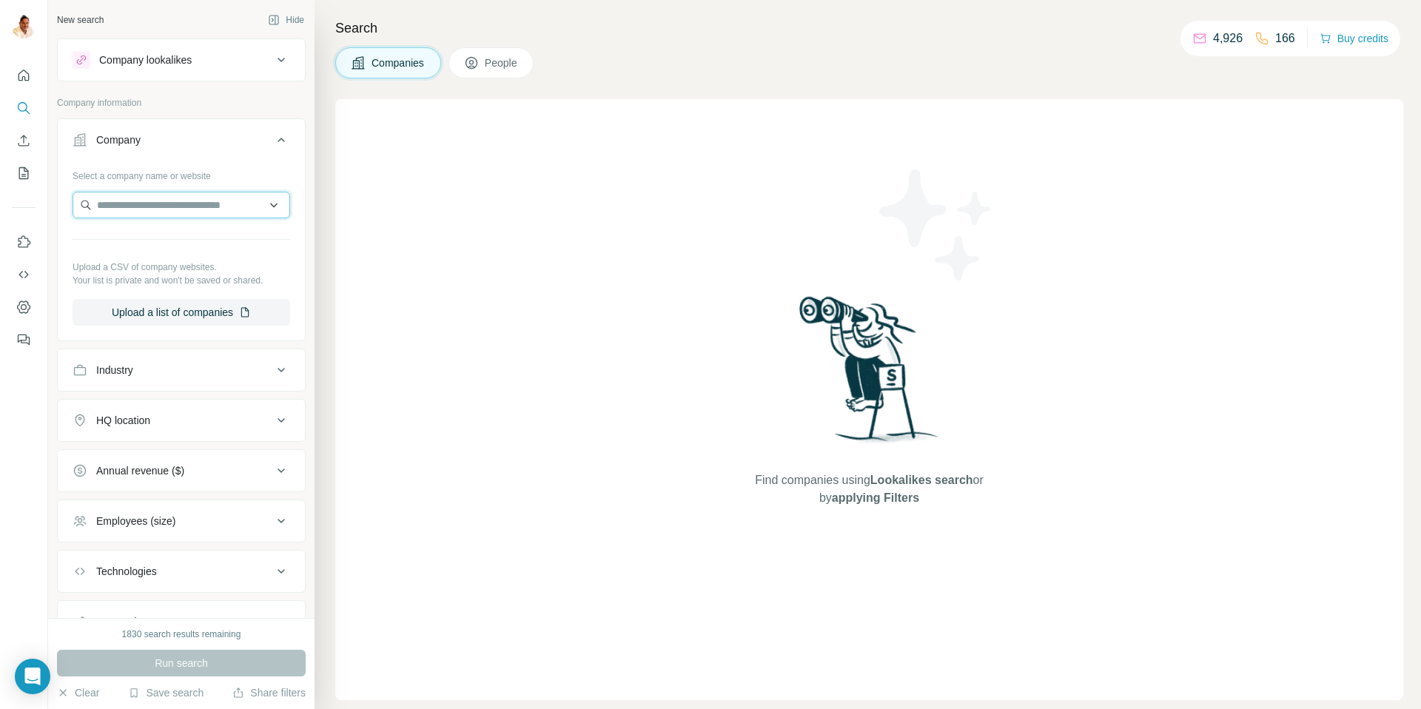
click at [166, 204] on input "text" at bounding box center [182, 205] width 218 height 27
paste input "**********"
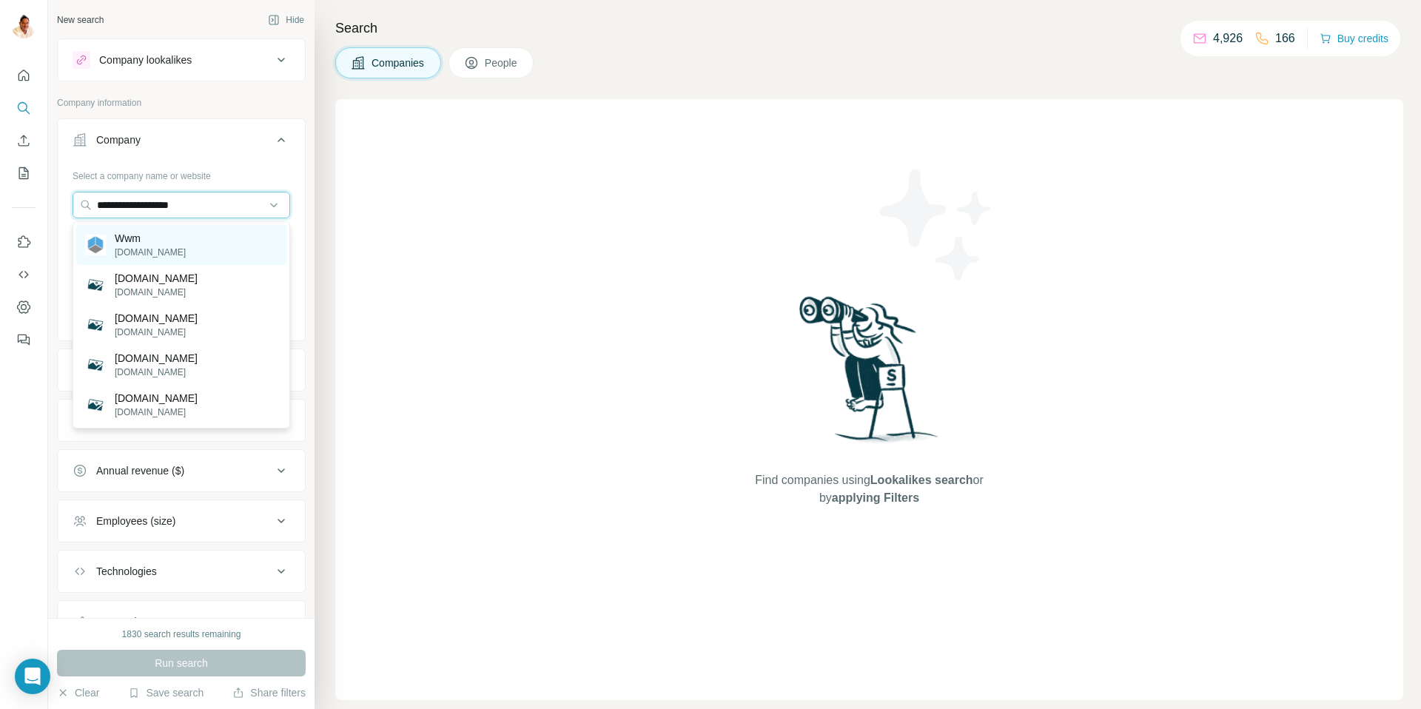
type input "**********"
click at [167, 242] on div "Wwm [DOMAIN_NAME]" at bounding box center [181, 245] width 210 height 40
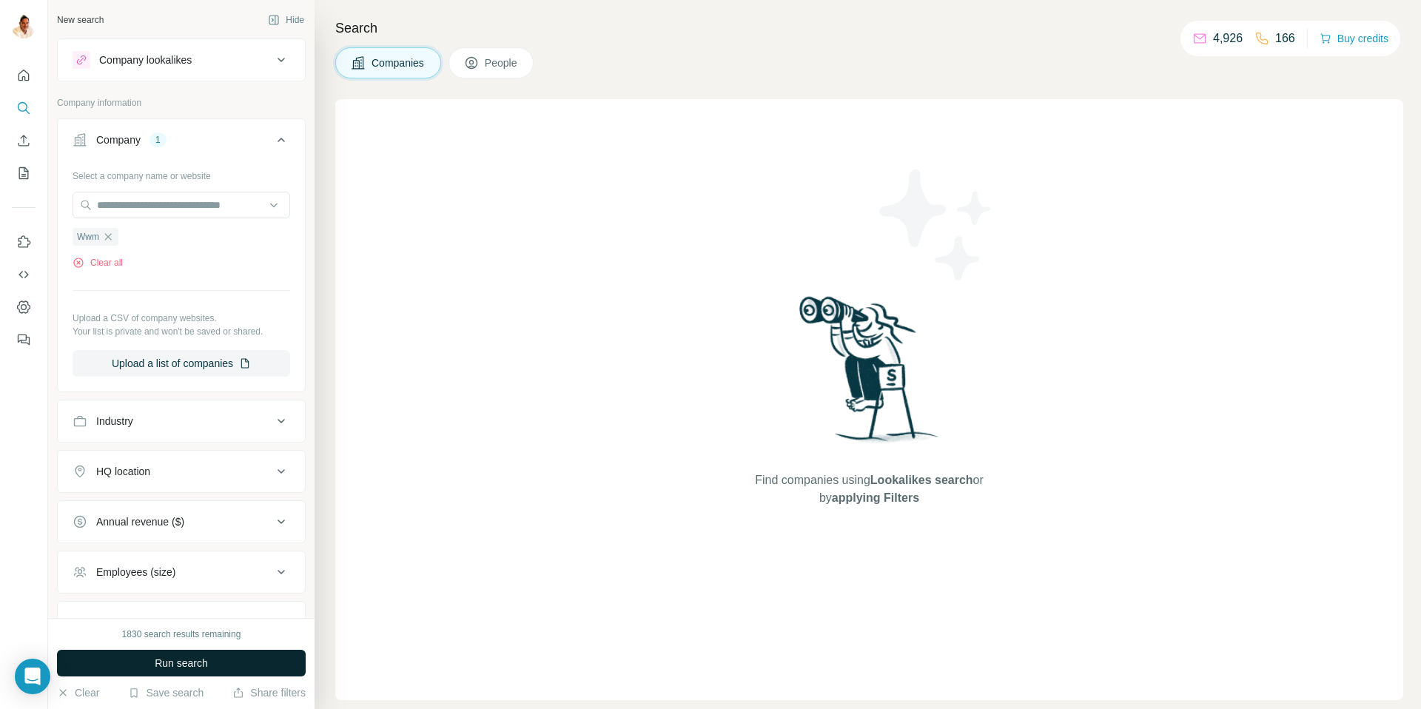
click at [192, 667] on span "Run search" at bounding box center [181, 663] width 53 height 15
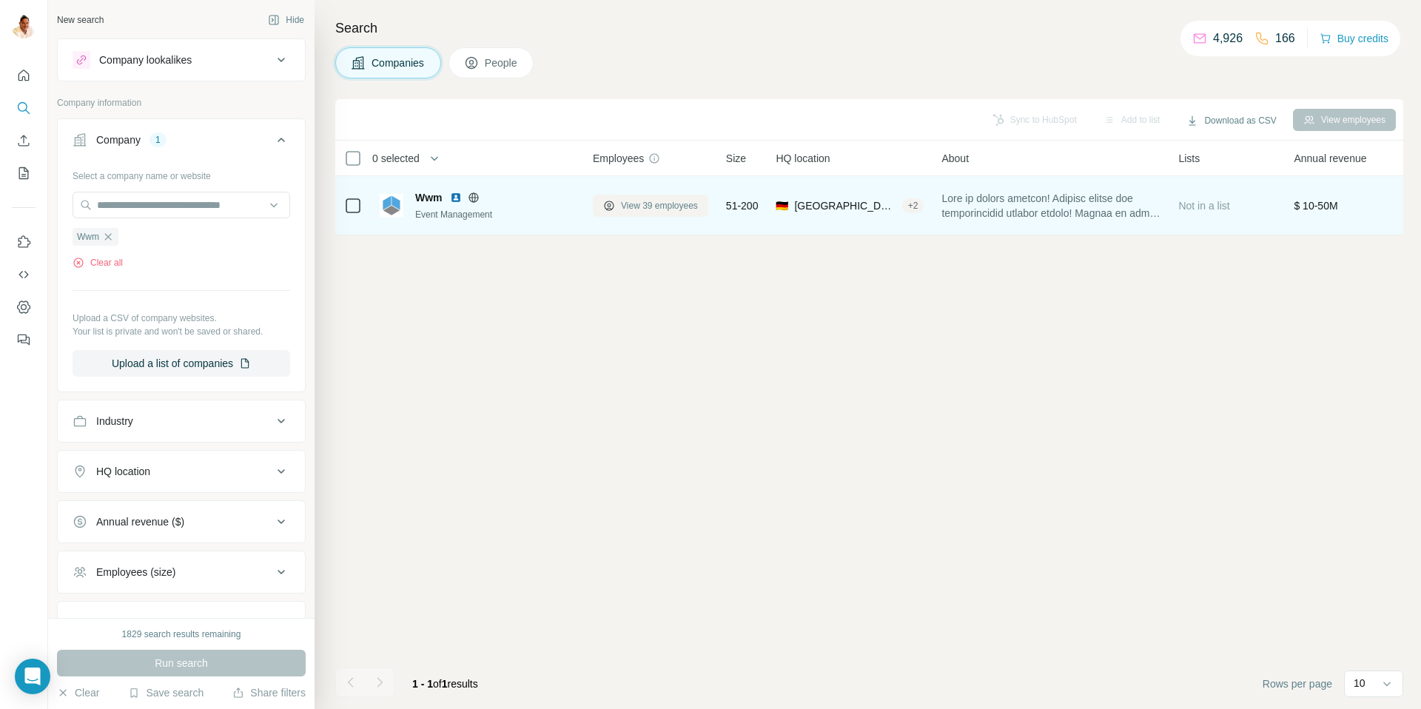
click at [632, 204] on span "View 39 employees" at bounding box center [659, 205] width 77 height 13
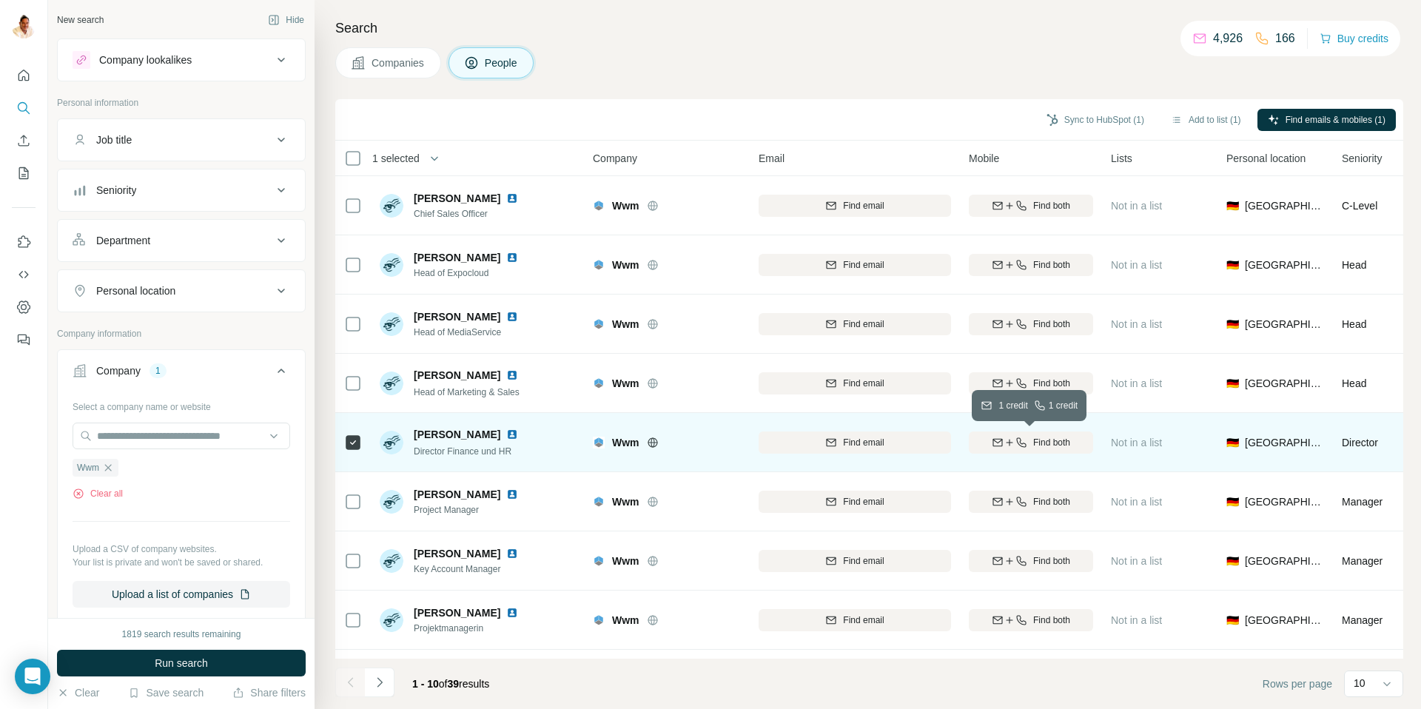
click at [1022, 438] on icon "button" at bounding box center [1021, 443] width 12 height 12
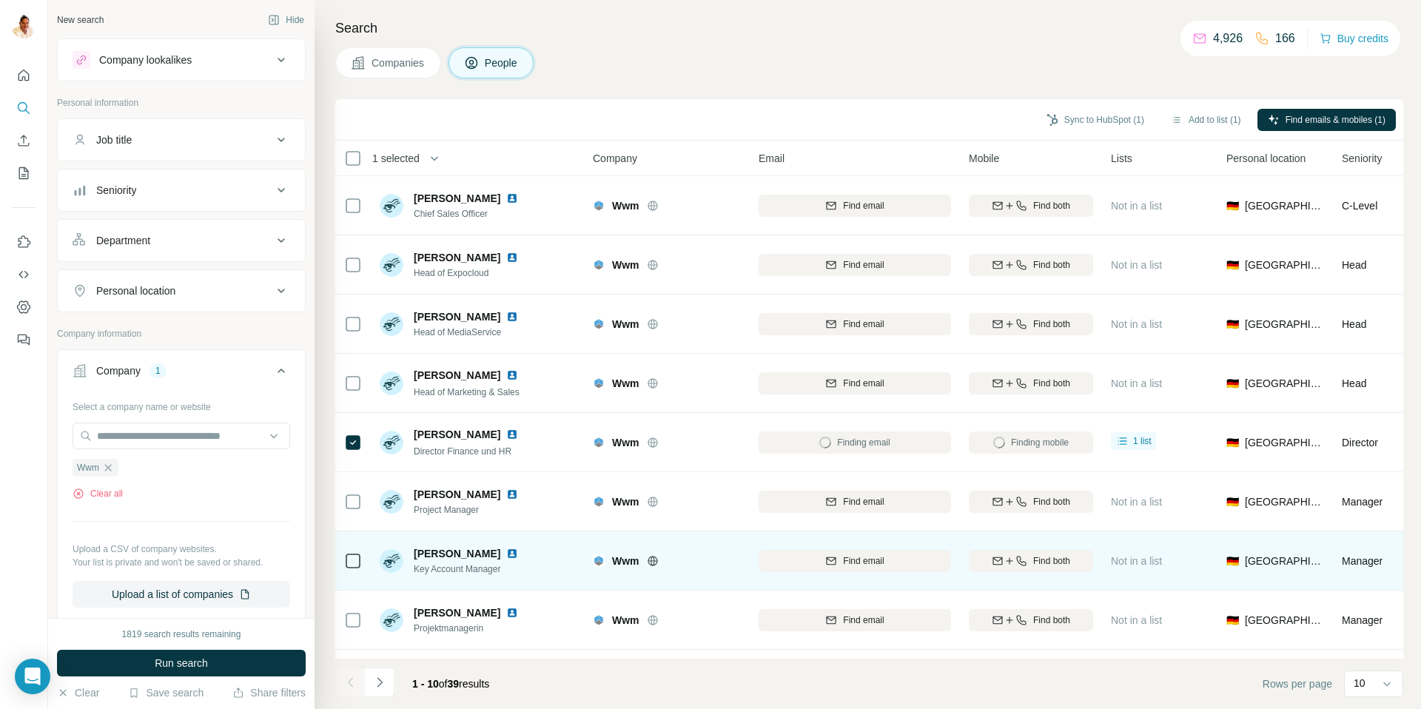
scroll to position [110, 0]
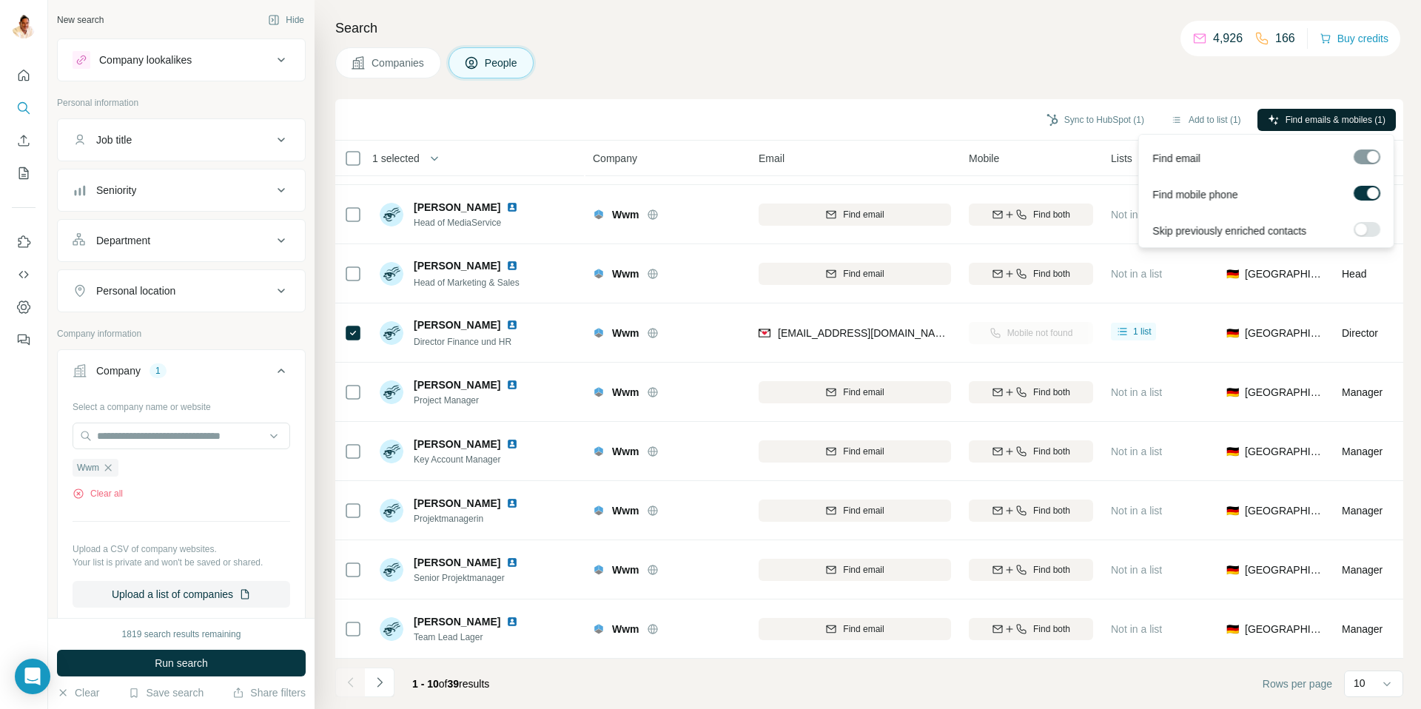
click at [1289, 118] on span "Find emails & mobiles (1)" at bounding box center [1336, 119] width 100 height 13
click at [1079, 119] on button "Sync to HubSpot (1)" at bounding box center [1095, 120] width 118 height 22
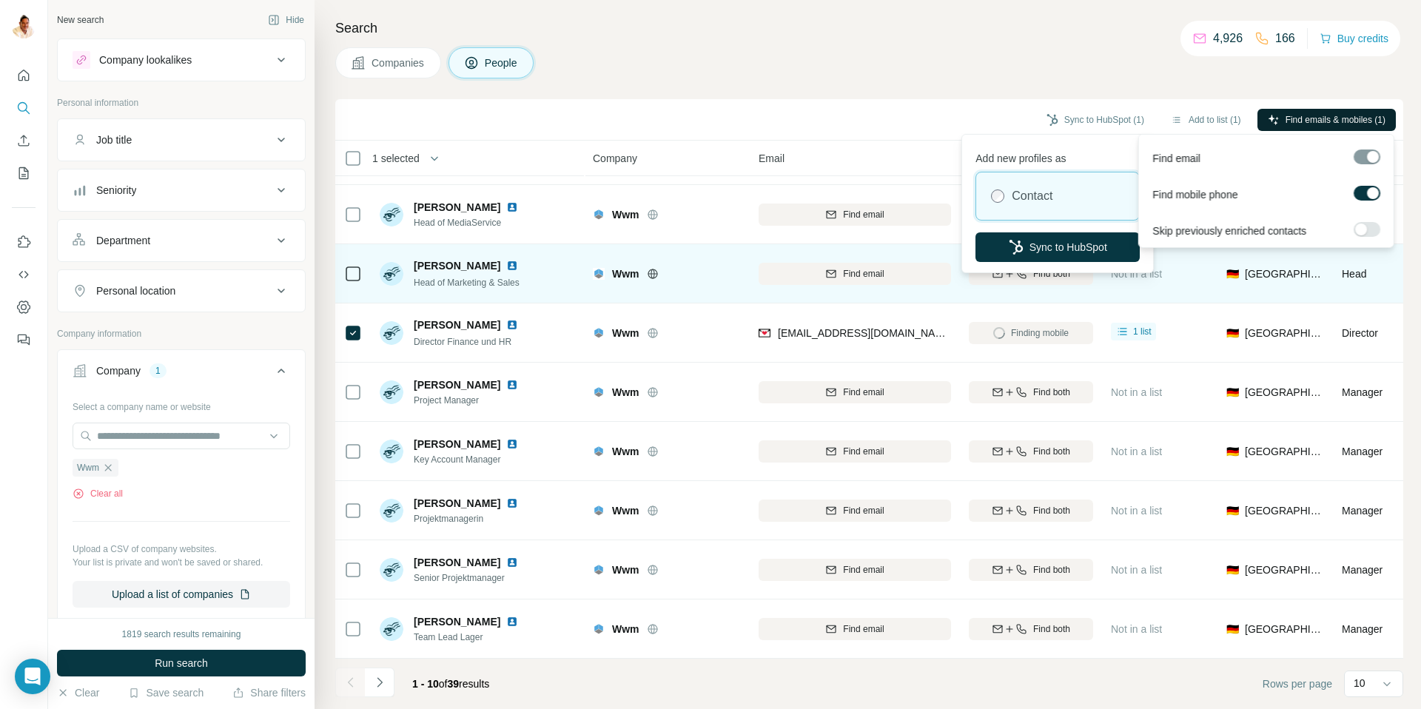
click at [1053, 246] on button "Sync to HubSpot" at bounding box center [1057, 247] width 164 height 30
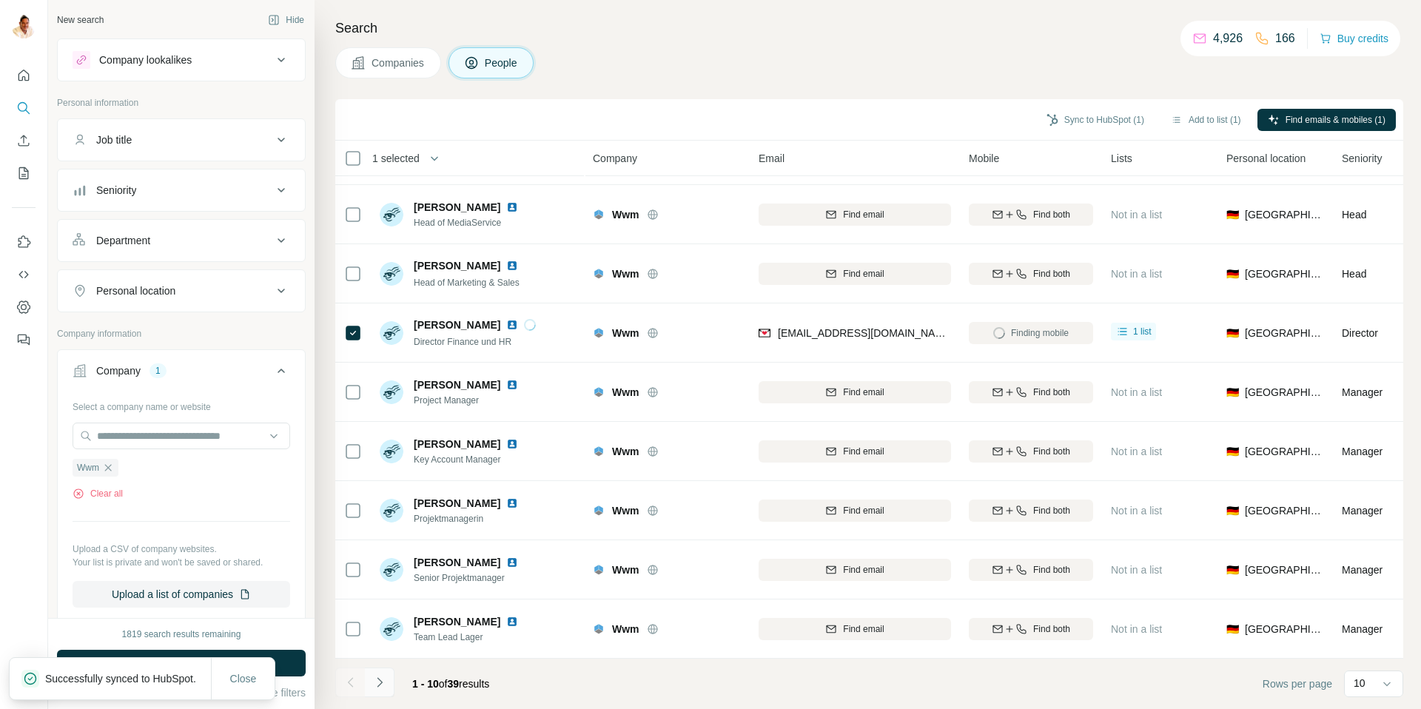
click at [387, 680] on button "Navigate to next page" at bounding box center [380, 683] width 30 height 30
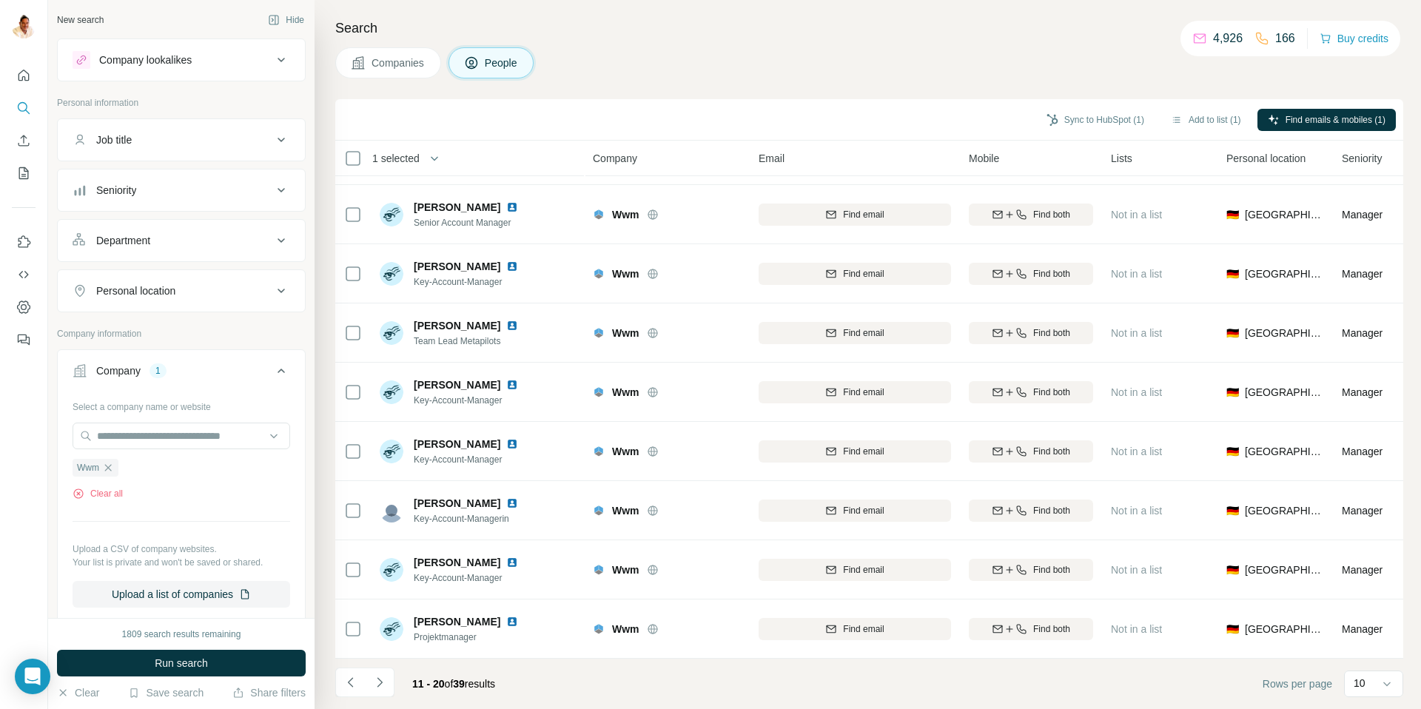
click at [386, 682] on icon "Navigate to next page" at bounding box center [379, 682] width 15 height 15
click at [388, 679] on button "Navigate to next page" at bounding box center [380, 683] width 30 height 30
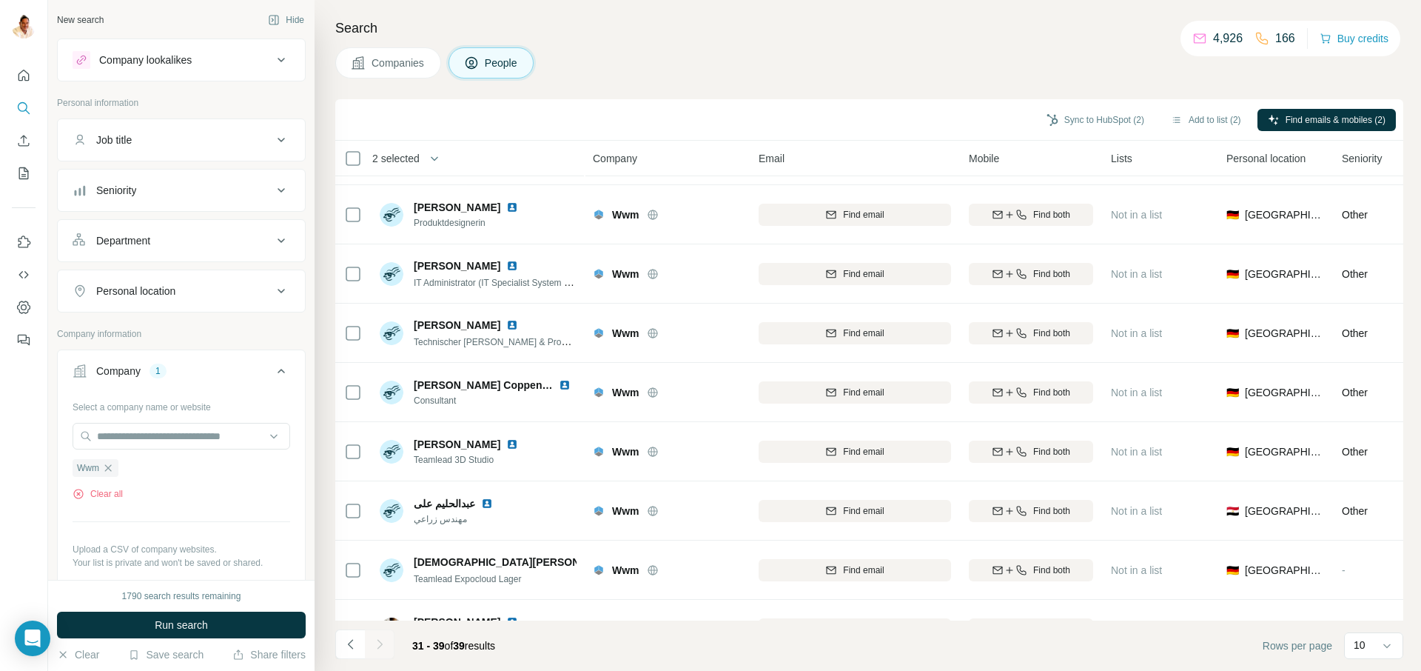
scroll to position [89, 0]
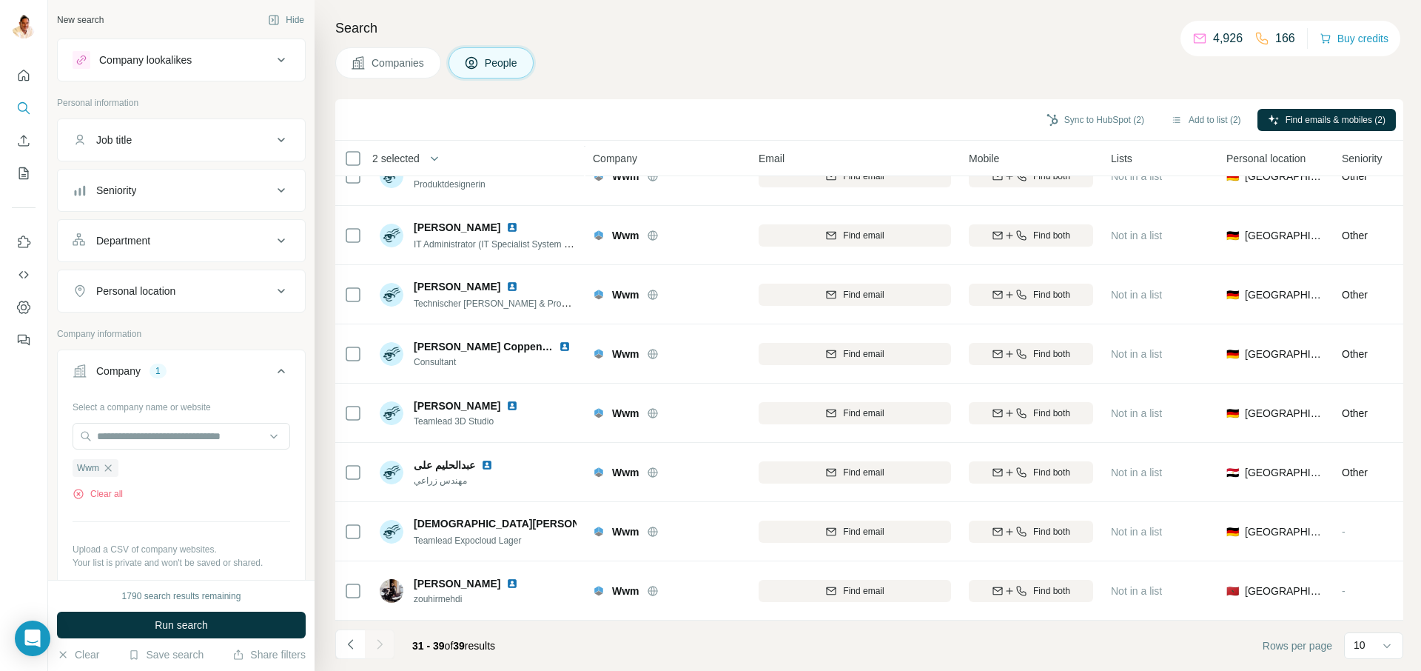
drag, startPoint x: 109, startPoint y: 468, endPoint x: 110, endPoint y: 449, distance: 19.3
click at [109, 467] on icon "button" at bounding box center [108, 468] width 12 height 12
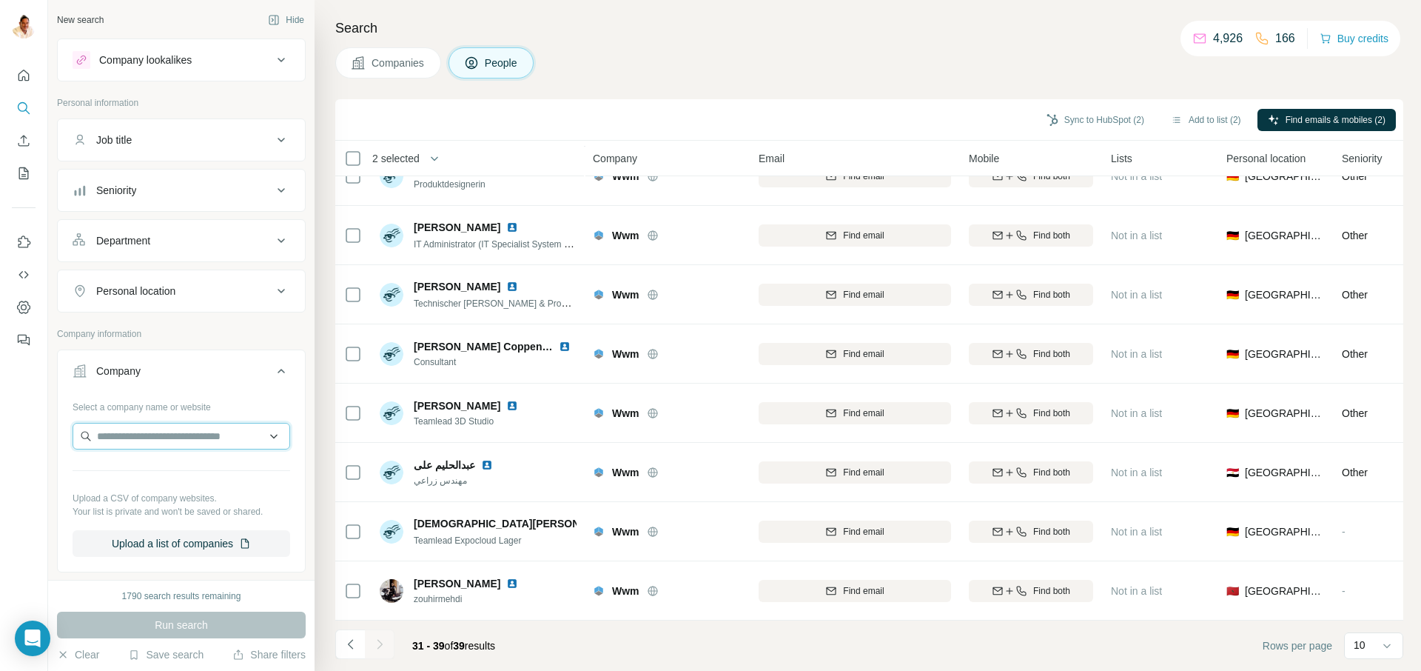
click at [115, 439] on input "text" at bounding box center [182, 436] width 218 height 27
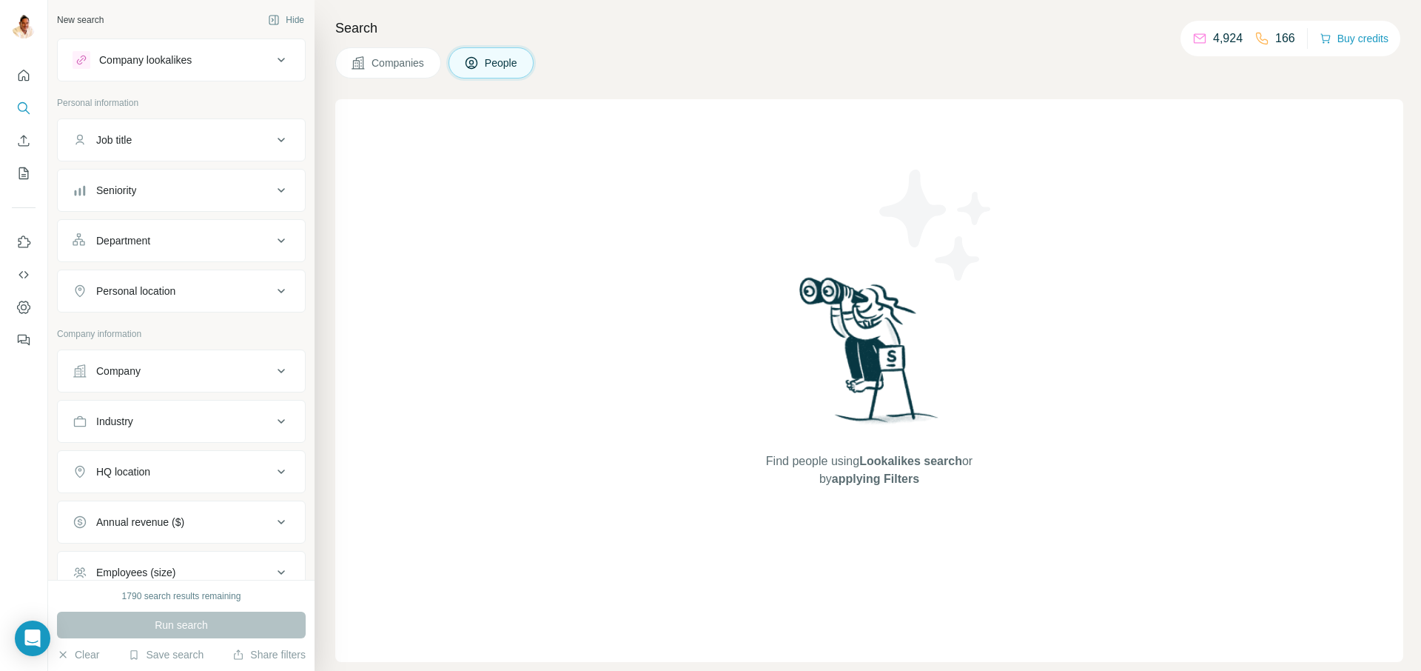
click at [128, 372] on div "Company" at bounding box center [118, 370] width 44 height 15
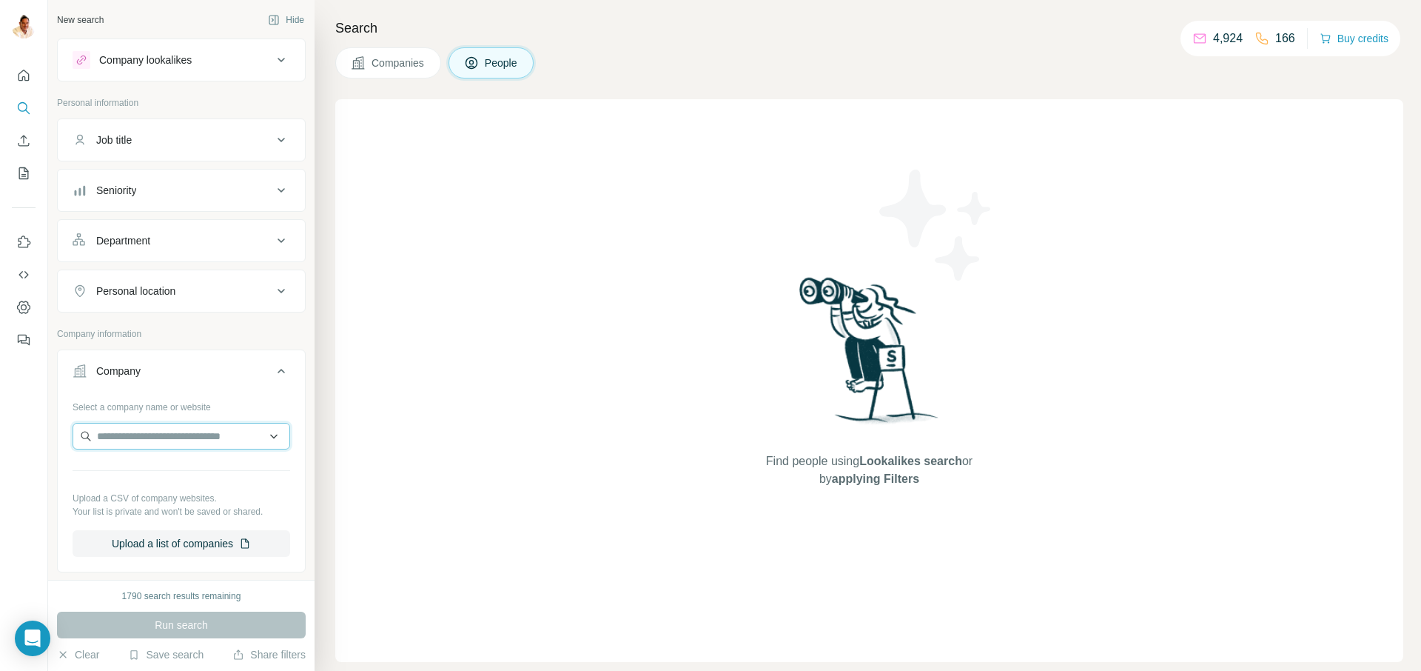
click at [142, 432] on input "text" at bounding box center [182, 436] width 218 height 27
paste input "**********"
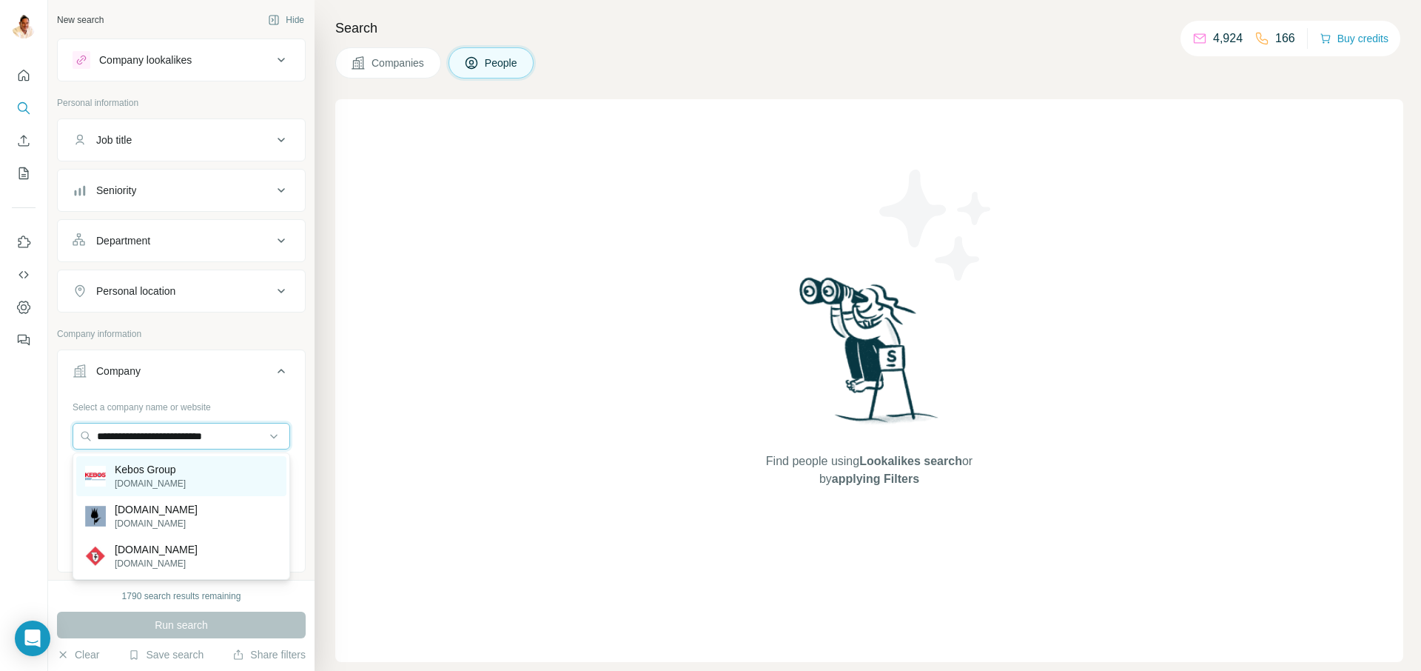
type input "**********"
click at [145, 466] on p "Kebos Group" at bounding box center [150, 469] width 71 height 15
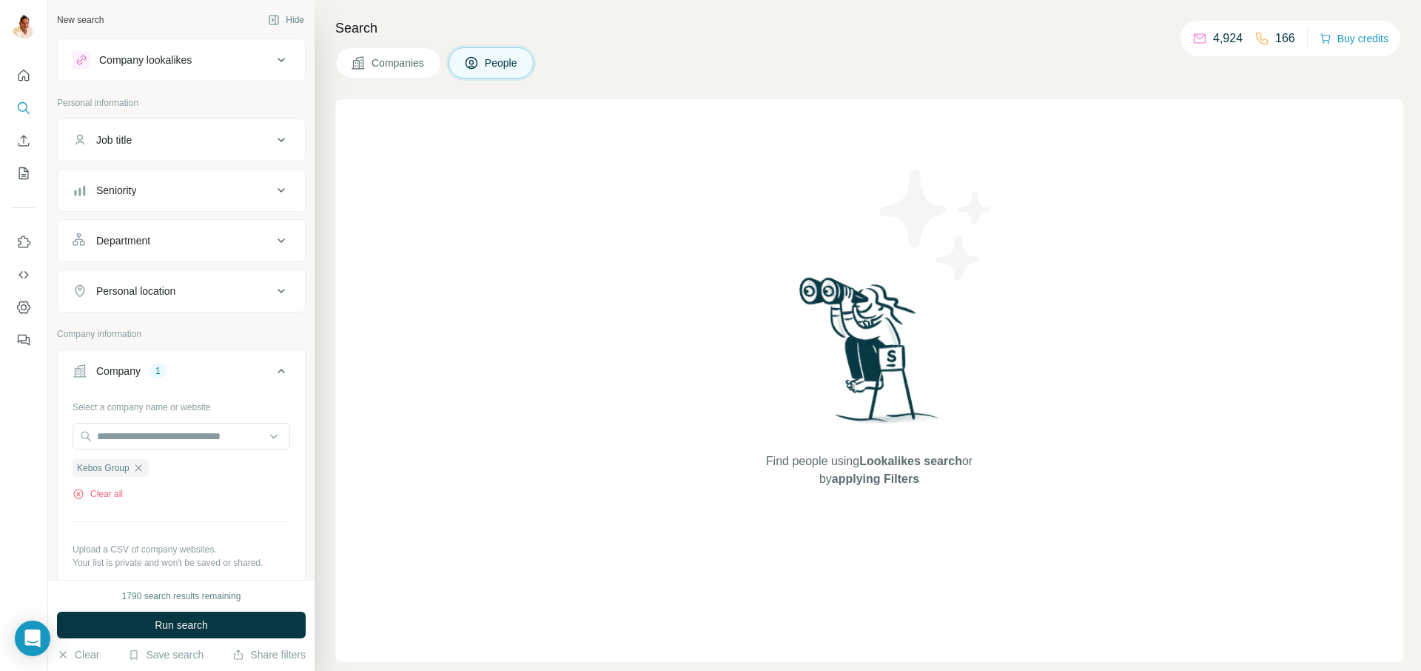
drag, startPoint x: 176, startPoint y: 620, endPoint x: 179, endPoint y: 598, distance: 22.4
click at [176, 620] on span "Run search" at bounding box center [181, 624] width 53 height 15
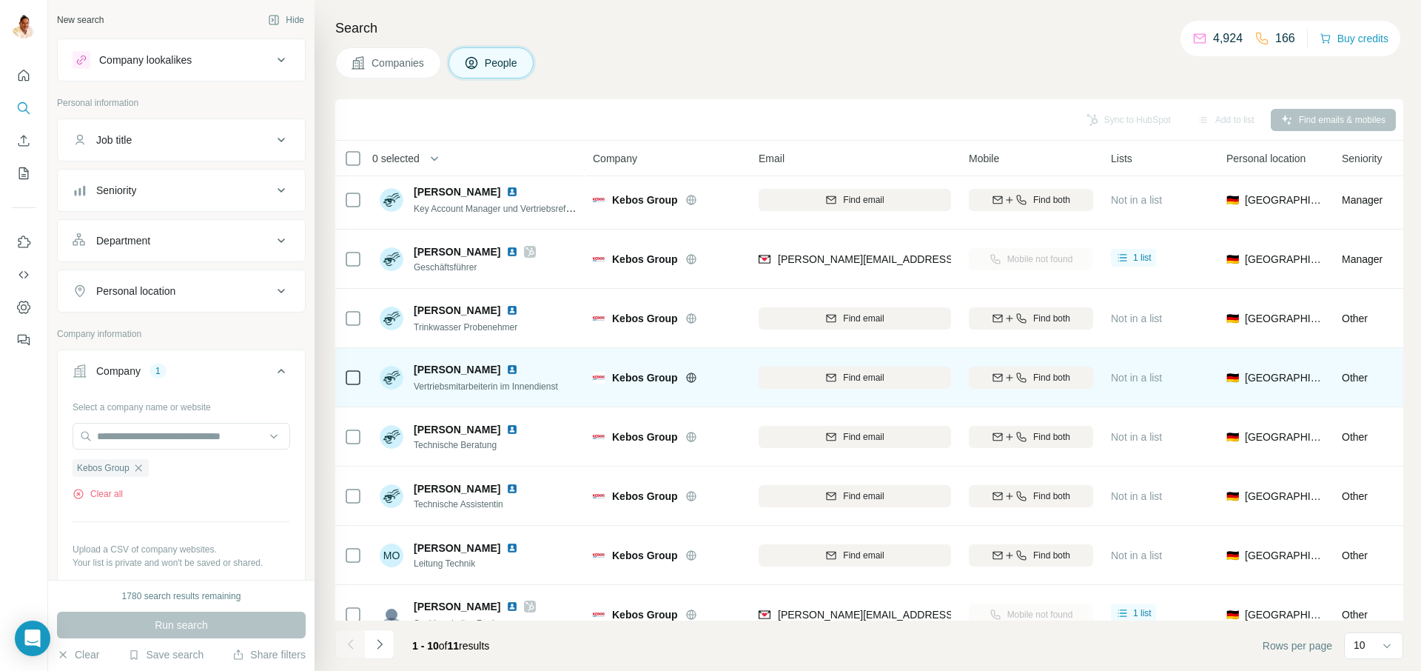
scroll to position [148, 0]
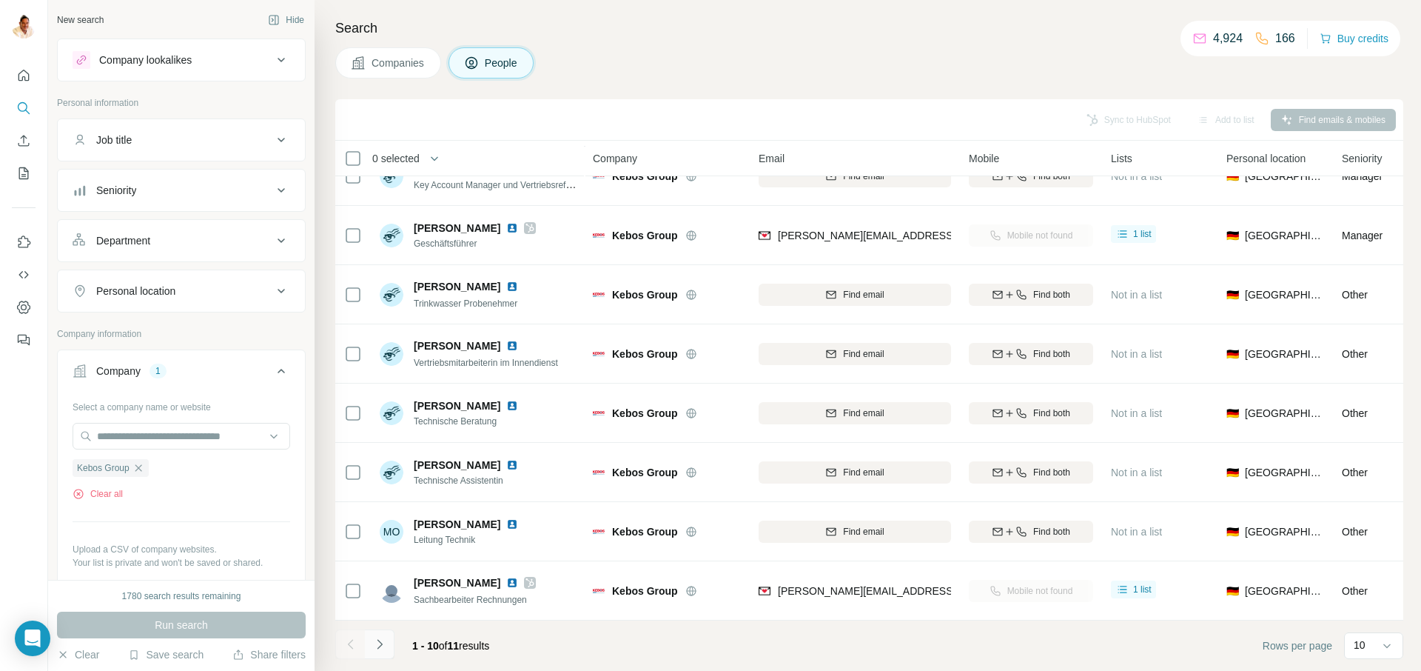
click at [384, 642] on icon "Navigate to next page" at bounding box center [379, 643] width 15 height 15
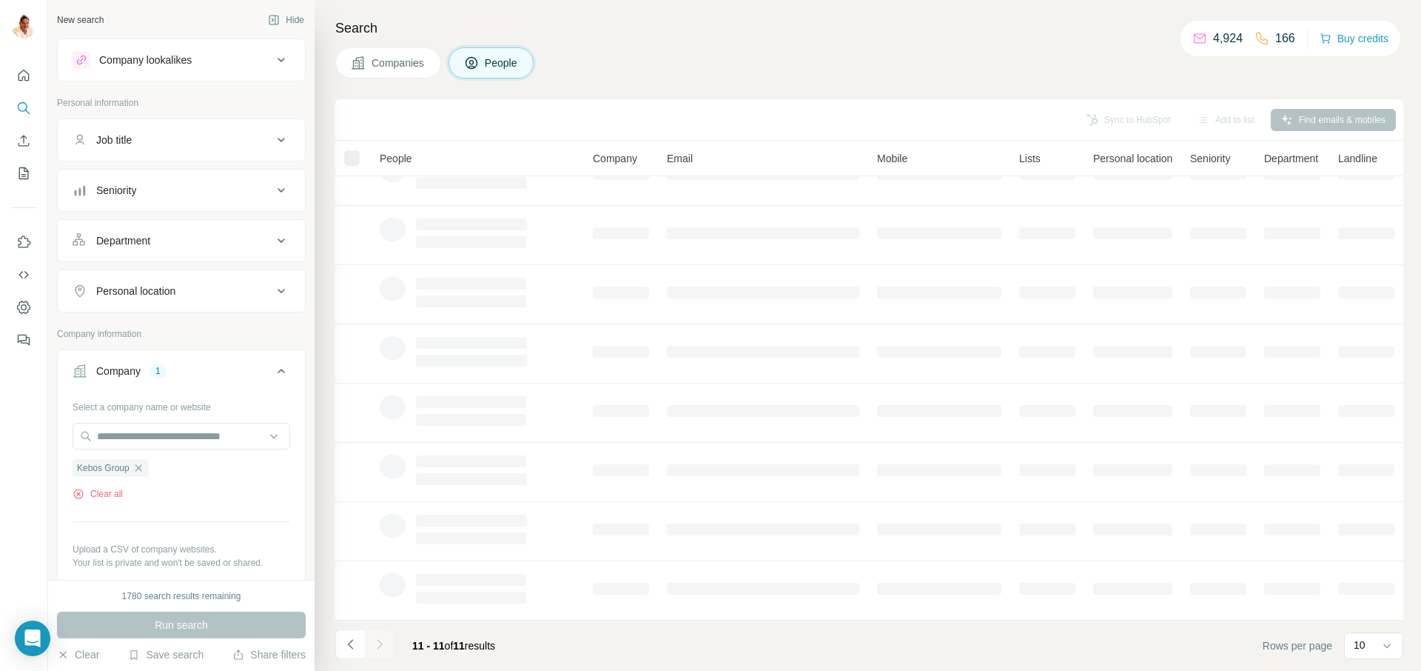
scroll to position [0, 0]
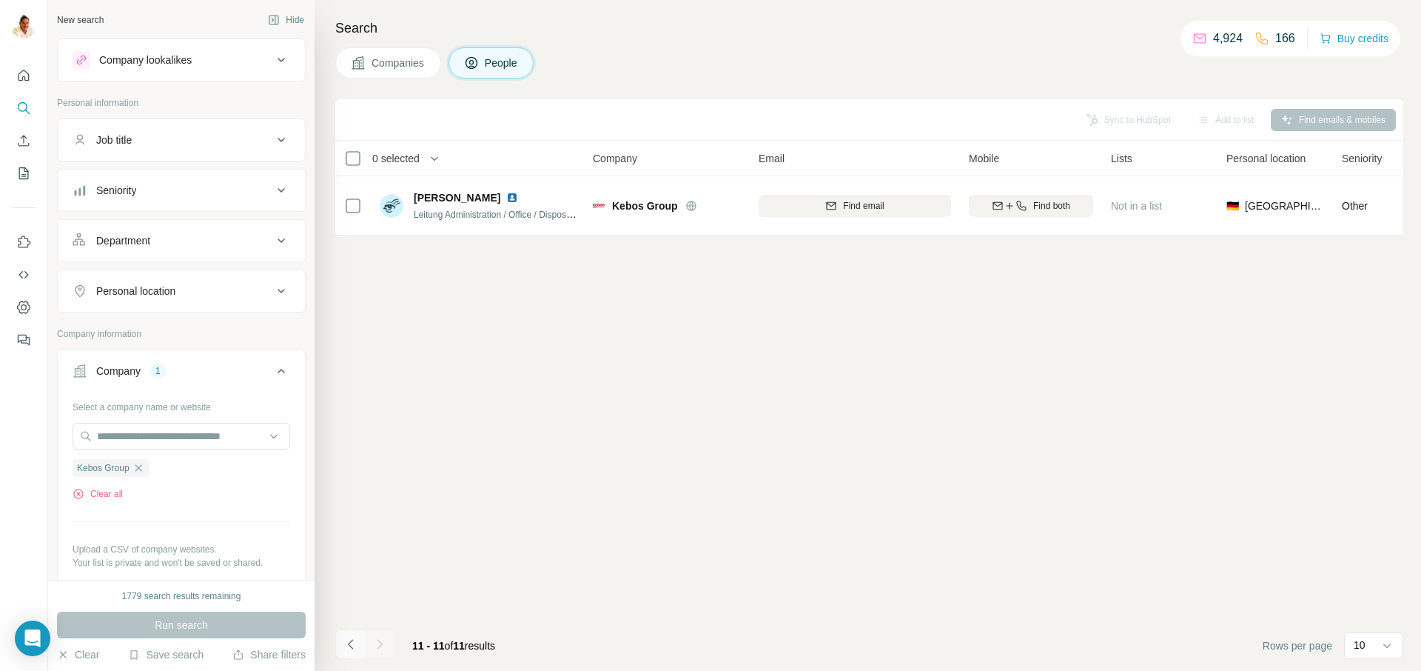
click at [344, 648] on icon "Navigate to previous page" at bounding box center [350, 643] width 15 height 15
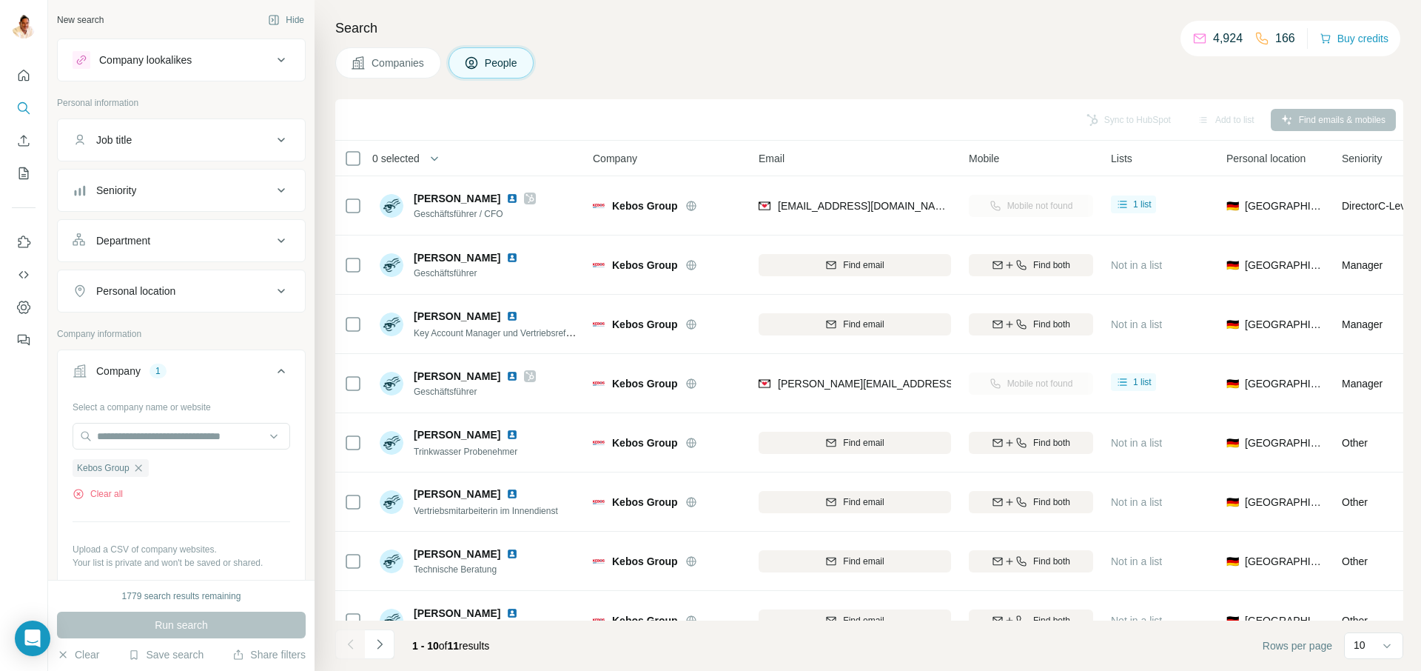
click at [399, 24] on h4 "Search" at bounding box center [869, 28] width 1068 height 21
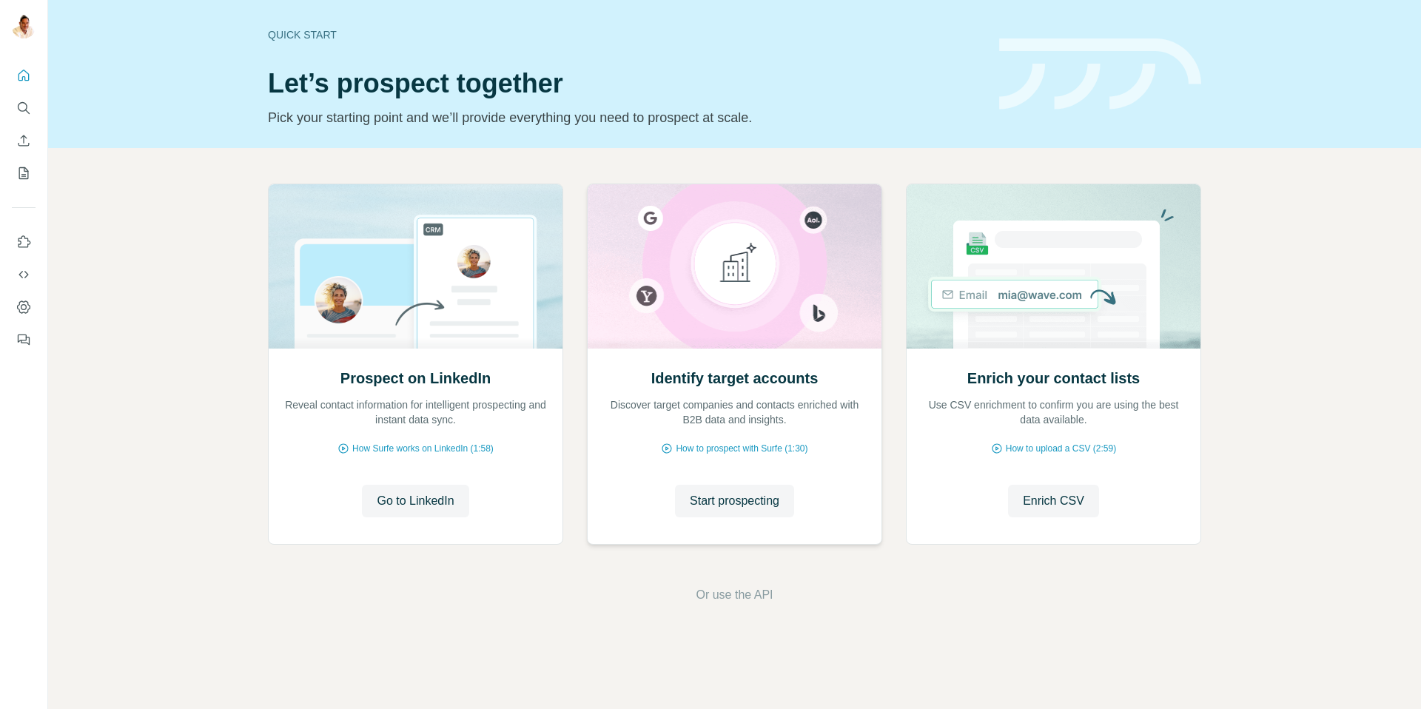
drag, startPoint x: 726, startPoint y: 491, endPoint x: 610, endPoint y: 332, distance: 197.6
click at [725, 489] on button "Start prospecting" at bounding box center [734, 501] width 119 height 33
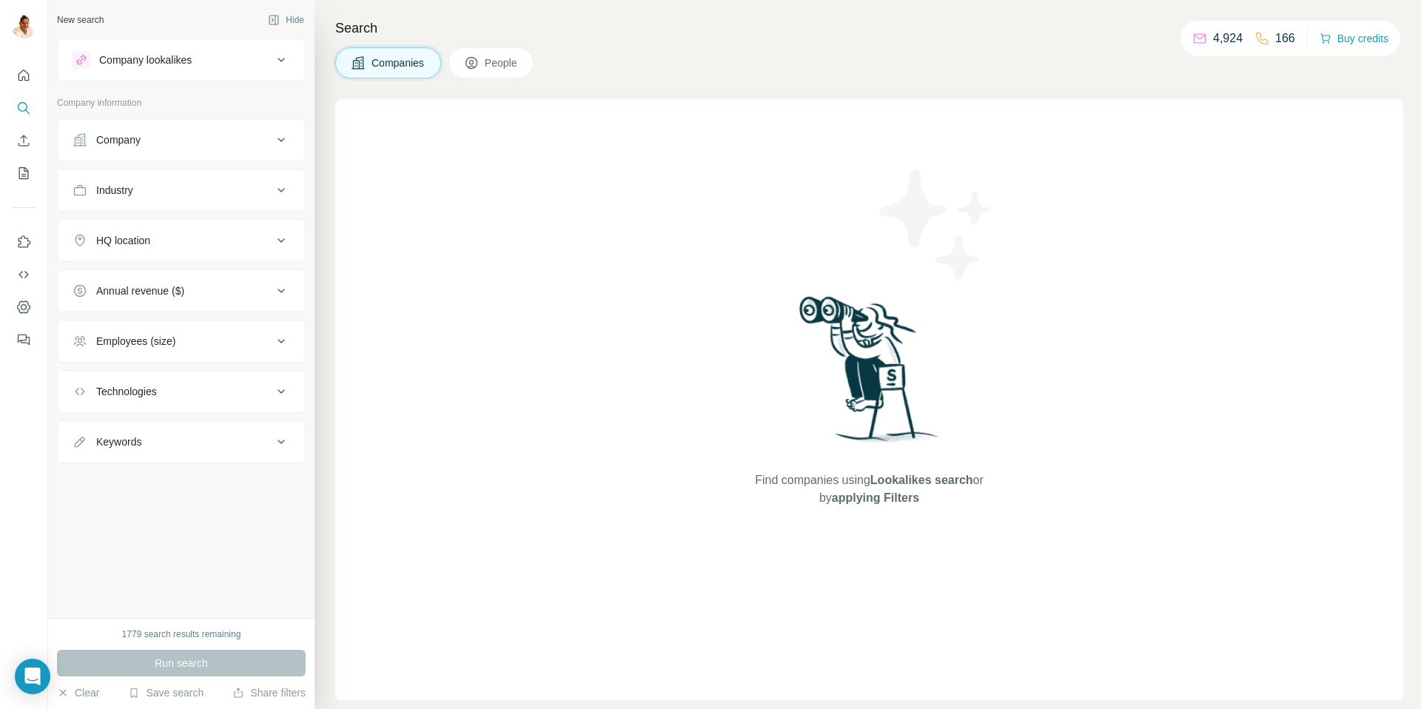
click at [161, 157] on button "Company" at bounding box center [181, 140] width 247 height 36
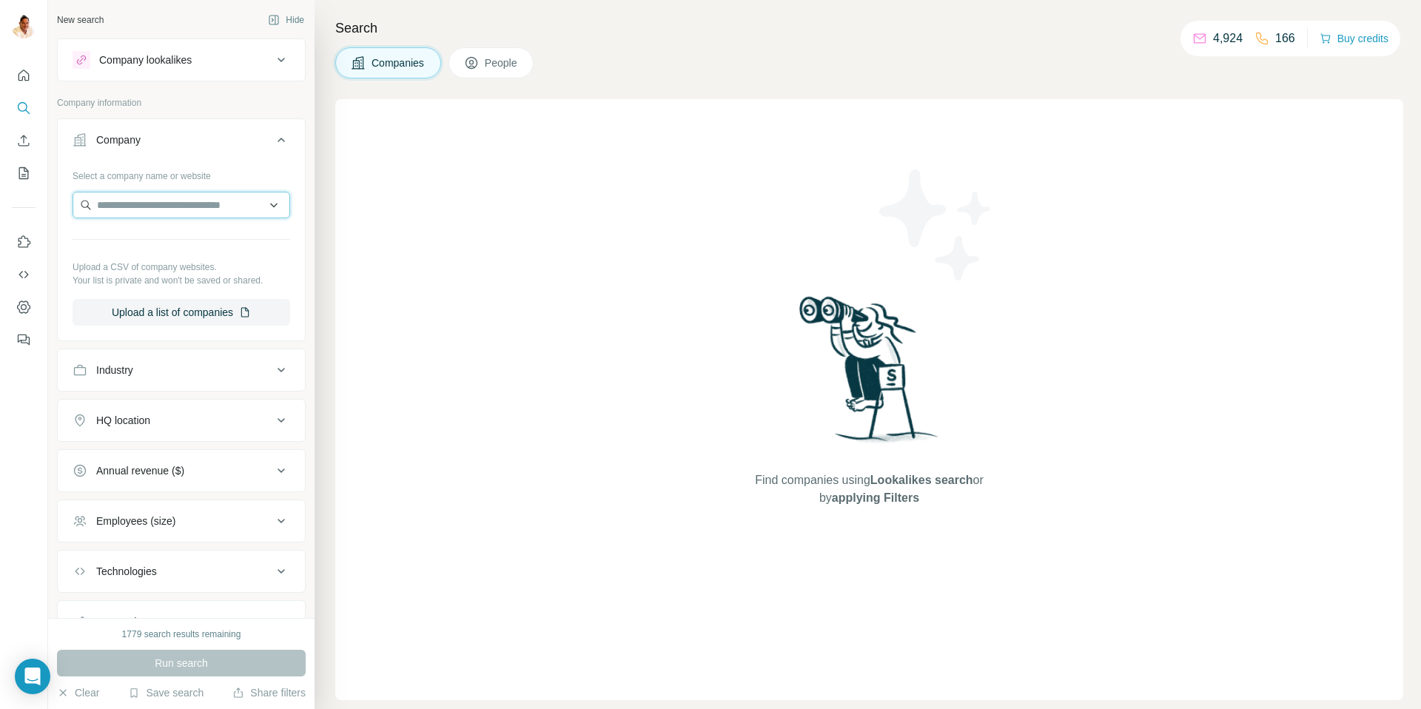
click at [178, 209] on input "text" at bounding box center [182, 205] width 218 height 27
paste input "**********"
type input "**********"
click at [192, 238] on p "BÄRO International Lighting" at bounding box center [179, 238] width 129 height 15
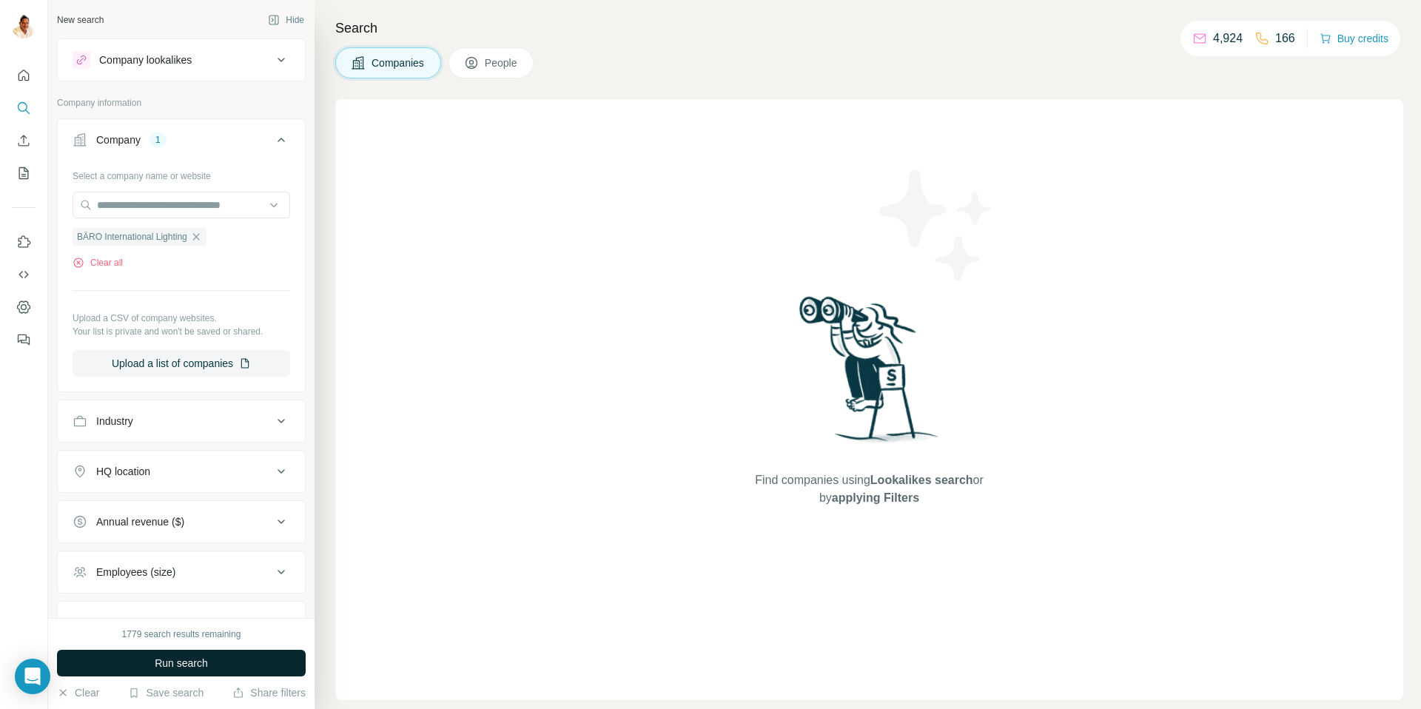
click at [191, 665] on span "Run search" at bounding box center [181, 663] width 53 height 15
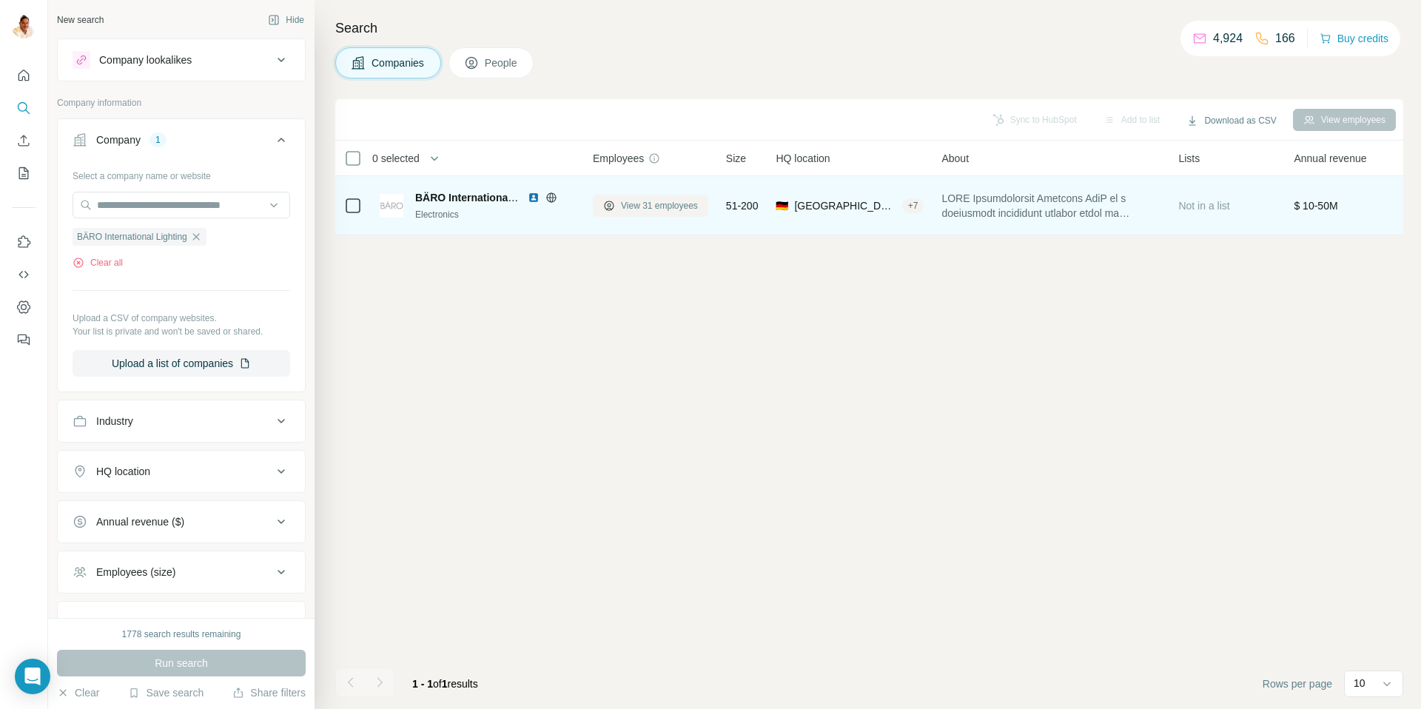
click at [634, 205] on span "View 31 employees" at bounding box center [659, 205] width 77 height 13
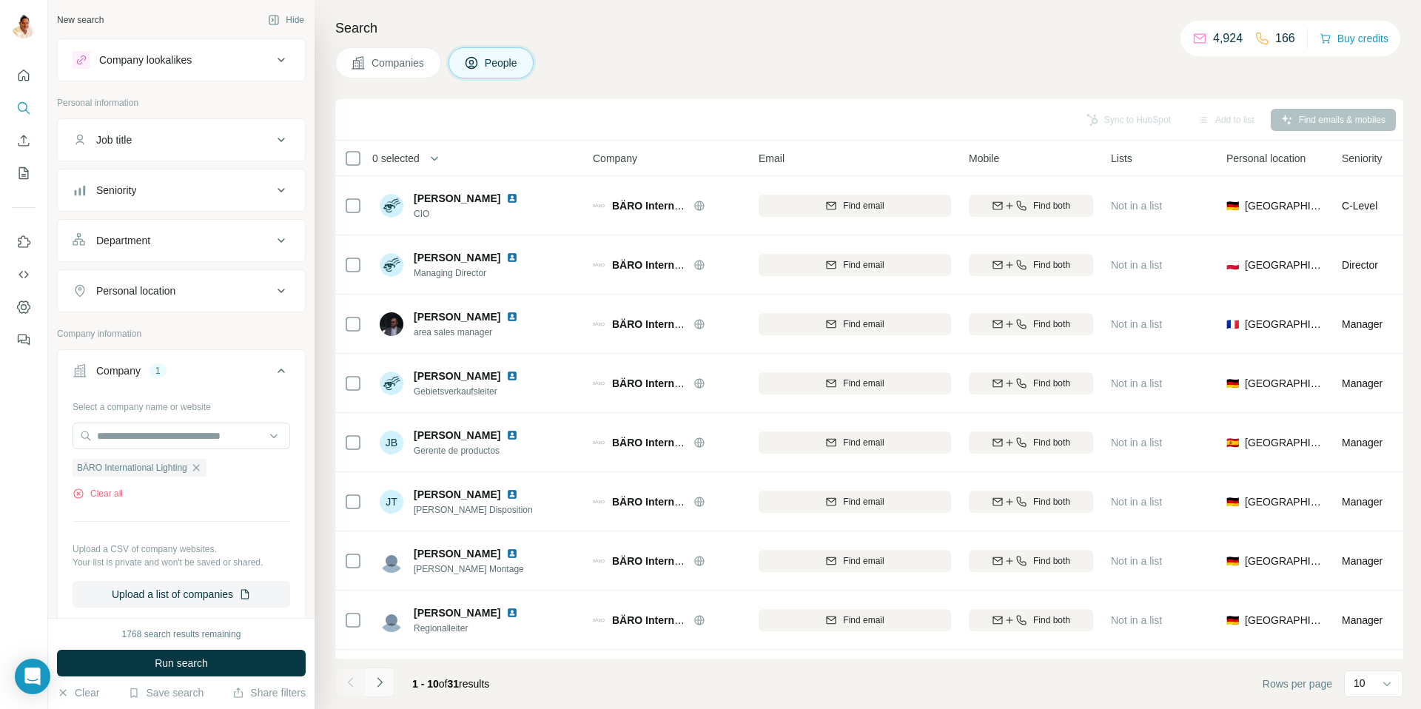
click at [389, 680] on button "Navigate to next page" at bounding box center [380, 683] width 30 height 30
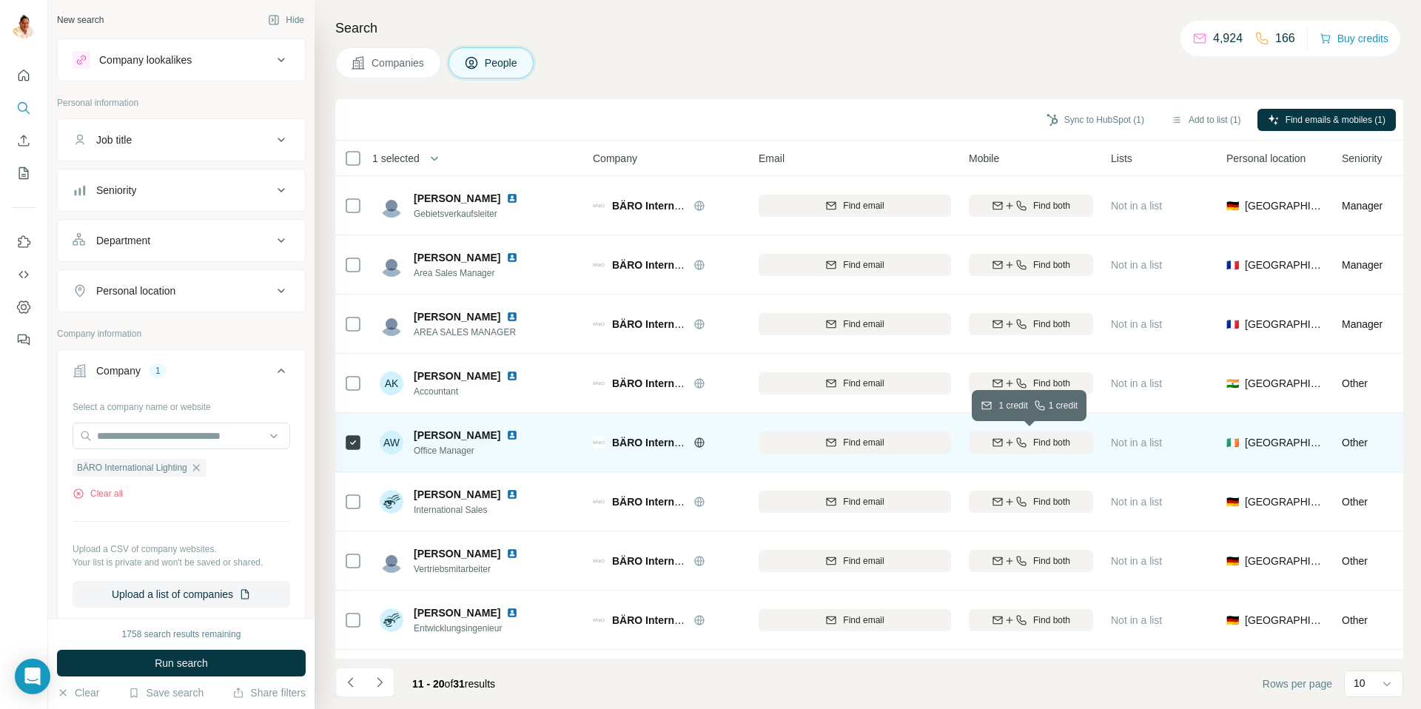
click at [1007, 438] on icon "button" at bounding box center [1010, 443] width 12 height 12
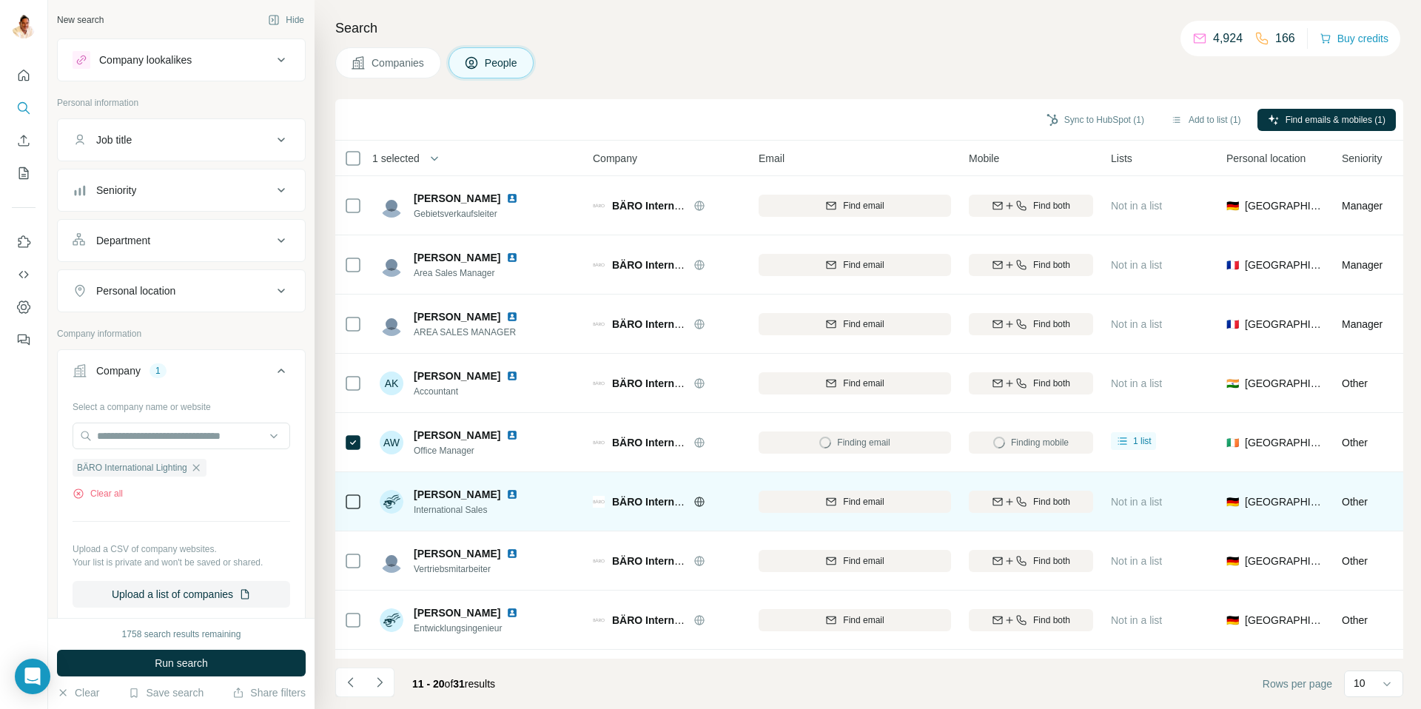
scroll to position [110, 0]
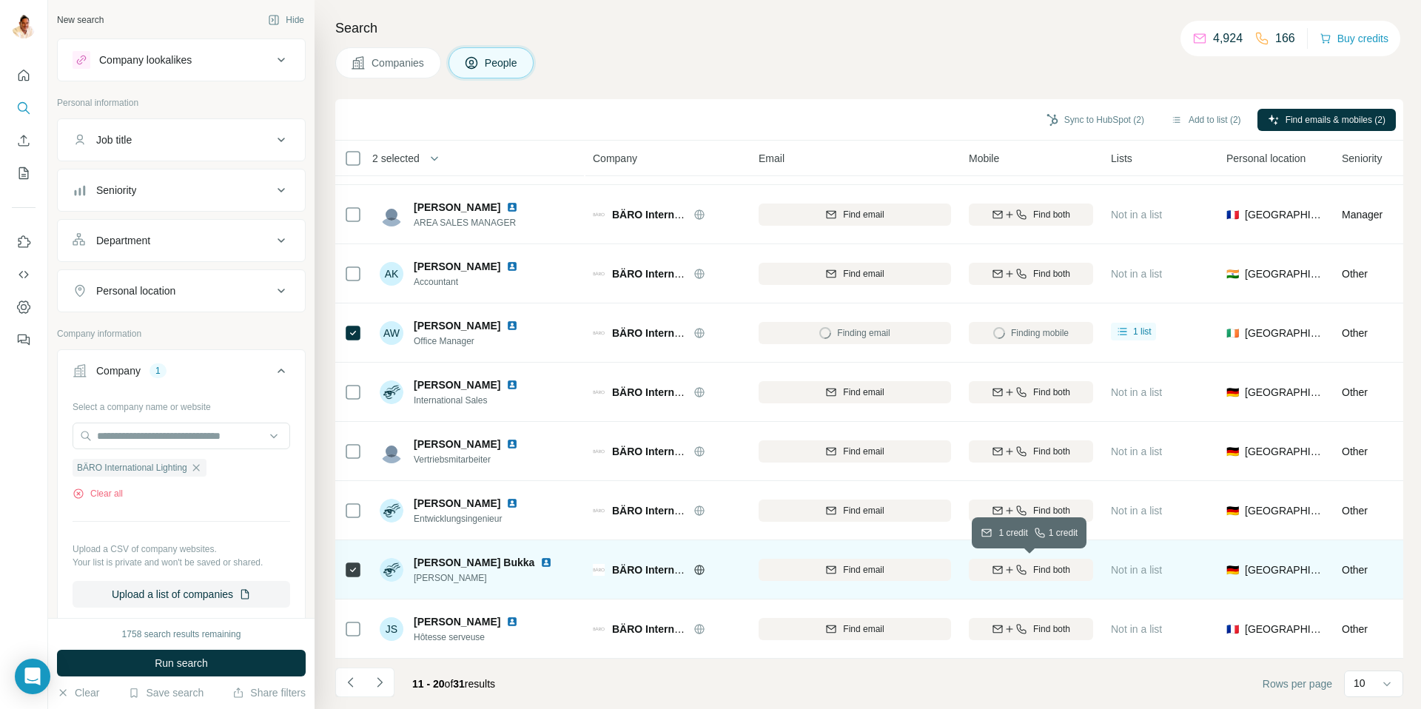
click at [1001, 569] on icon "button" at bounding box center [998, 570] width 12 height 12
click at [381, 679] on icon "Navigate to next page" at bounding box center [379, 682] width 15 height 15
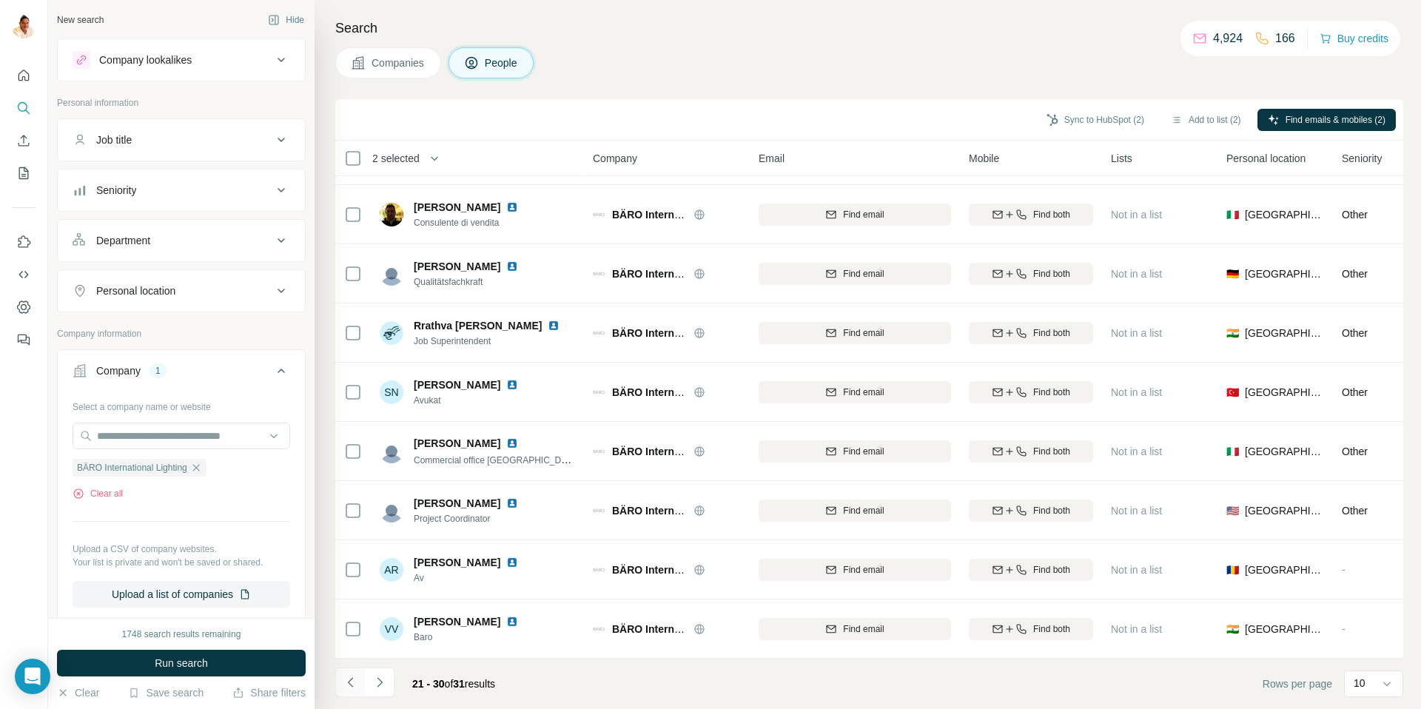
click at [357, 681] on icon "Navigate to previous page" at bounding box center [350, 682] width 15 height 15
